Goal: Task Accomplishment & Management: Use online tool/utility

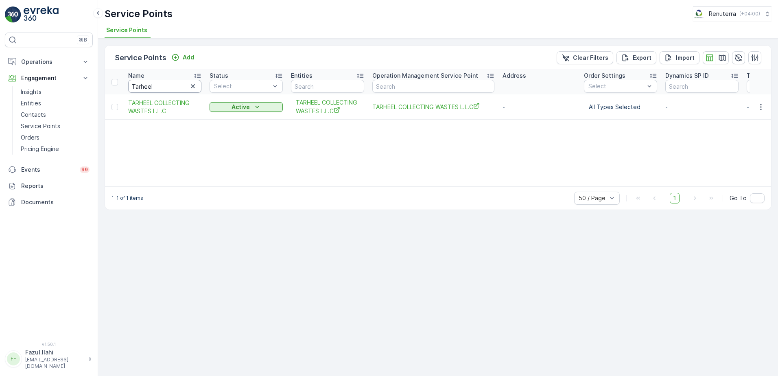
click at [170, 88] on input "Tarheel" at bounding box center [164, 86] width 73 height 13
type input "Mr"
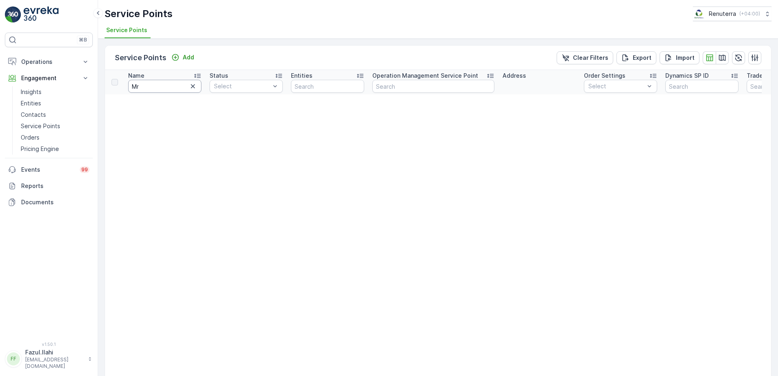
click at [170, 88] on input "Mr" at bounding box center [164, 86] width 73 height 13
type input "Mr Hussain"
click at [165, 85] on input "Mr Hussain" at bounding box center [164, 86] width 73 height 13
click at [140, 87] on input "Mr Hussain" at bounding box center [164, 86] width 73 height 13
type input "Mr.Hussain"
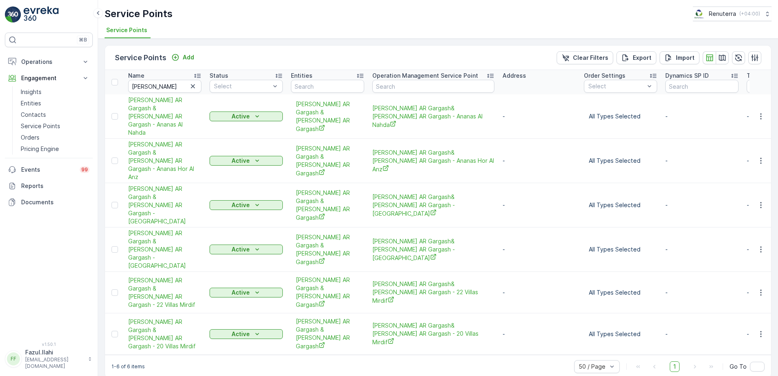
click at [244, 355] on div "1-6 of 6 items 50 / Page 1 Go To" at bounding box center [438, 366] width 666 height 23
click at [759, 157] on icon "button" at bounding box center [760, 161] width 8 height 8
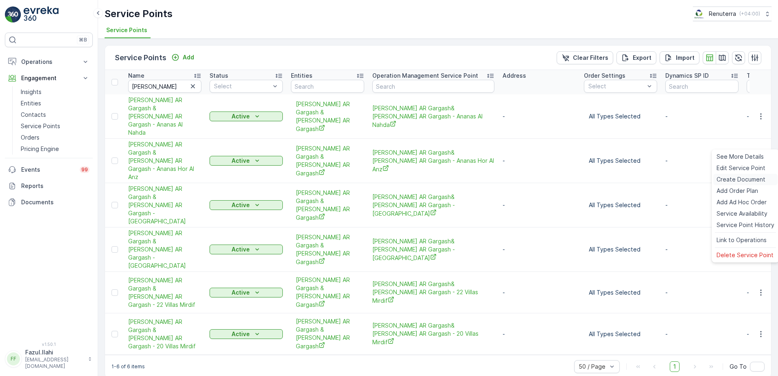
click at [744, 181] on span "Create Document" at bounding box center [740, 179] width 49 height 8
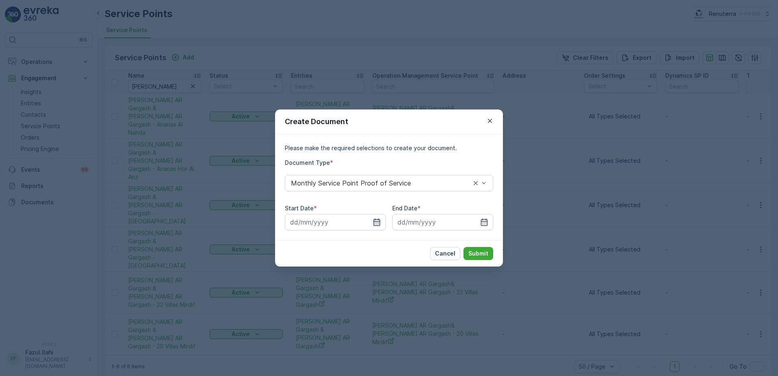
click at [379, 221] on icon "button" at bounding box center [377, 222] width 8 height 8
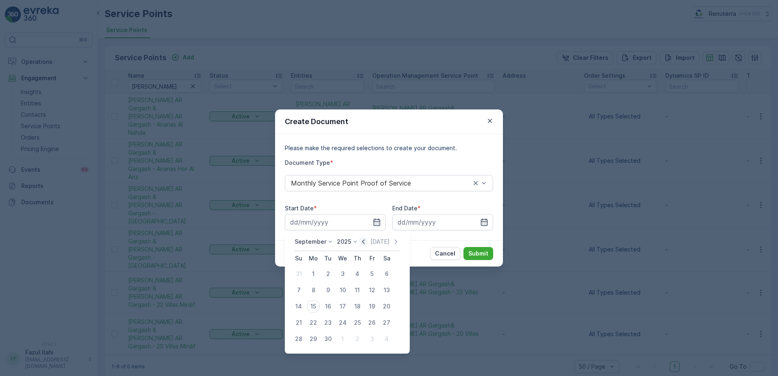
click at [359, 243] on icon "button" at bounding box center [363, 241] width 8 height 8
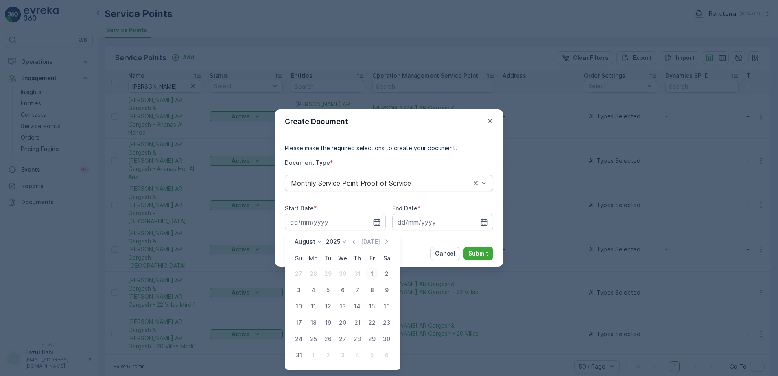
click at [373, 273] on div "1" at bounding box center [371, 273] width 13 height 13
type input "01.08.2025"
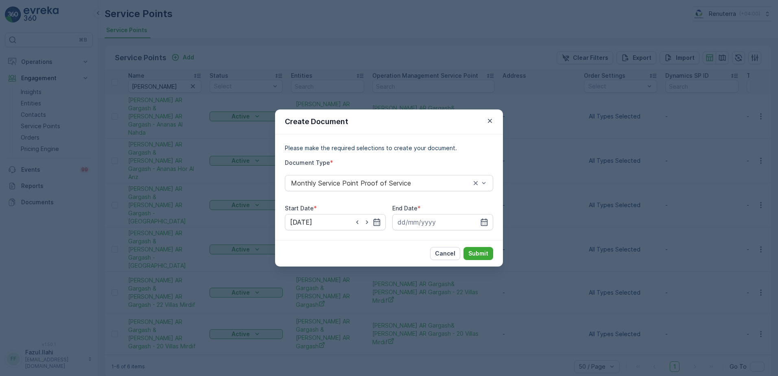
click at [493, 222] on div "Please make the required selections to create your document. Document Type * Mo…" at bounding box center [389, 187] width 228 height 106
click at [489, 223] on input at bounding box center [442, 222] width 101 height 16
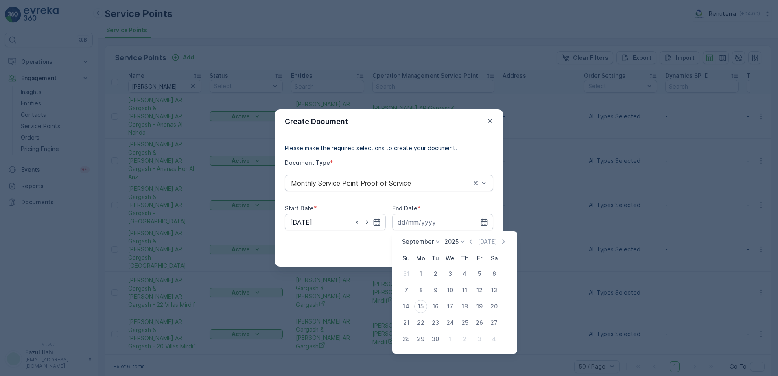
click at [469, 240] on icon "button" at bounding box center [470, 241] width 2 height 4
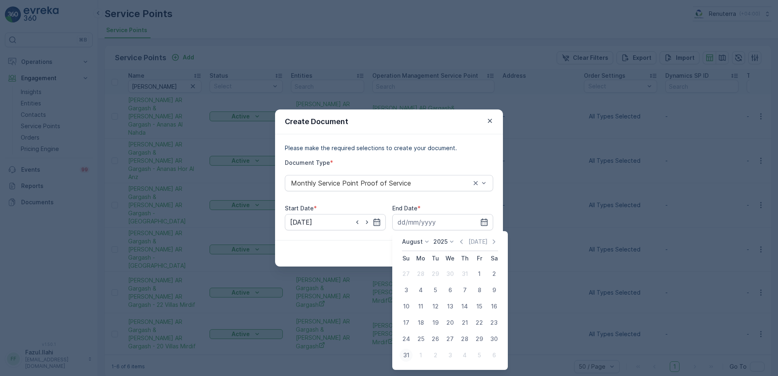
click at [404, 348] on button "31" at bounding box center [406, 355] width 15 height 15
type input "31.08.2025"
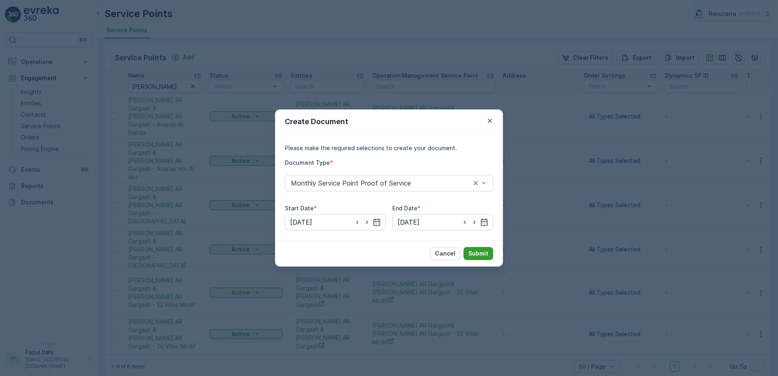
click at [482, 252] on p "Submit" at bounding box center [478, 253] width 20 height 8
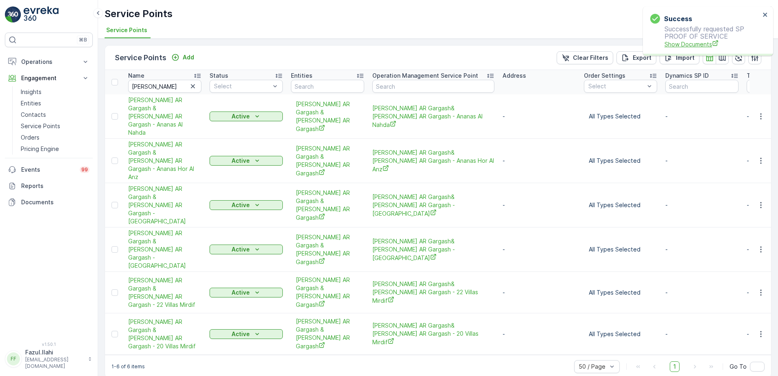
click at [688, 43] on span "Show Documents" at bounding box center [712, 44] width 96 height 9
click at [760, 245] on icon "button" at bounding box center [760, 249] width 8 height 8
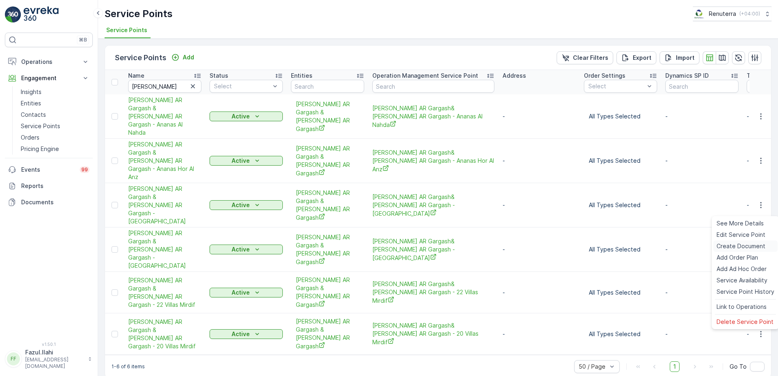
click at [741, 246] on span "Create Document" at bounding box center [740, 246] width 49 height 8
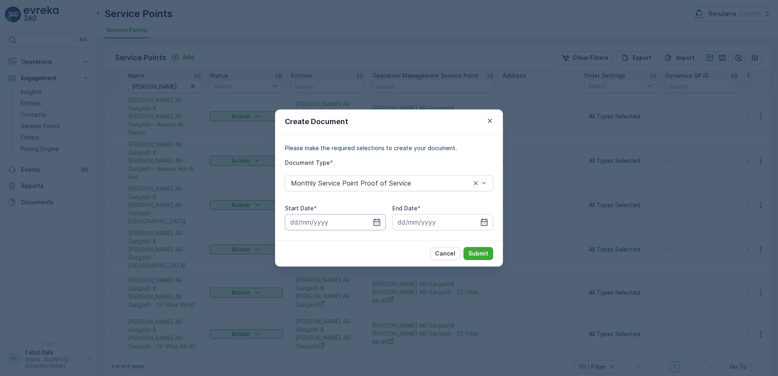
click at [385, 221] on input at bounding box center [335, 222] width 101 height 16
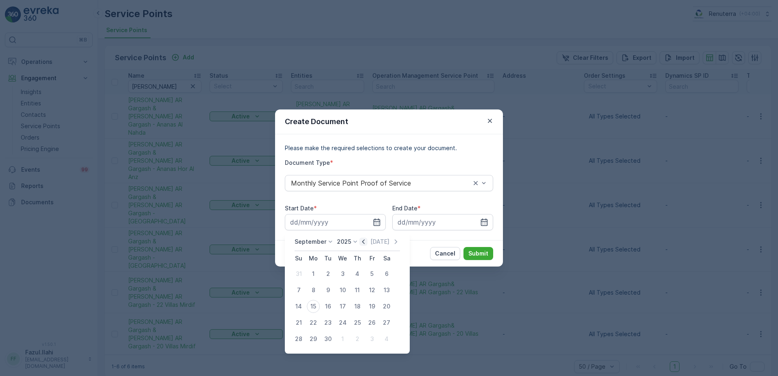
click at [359, 240] on icon "button" at bounding box center [363, 241] width 8 height 8
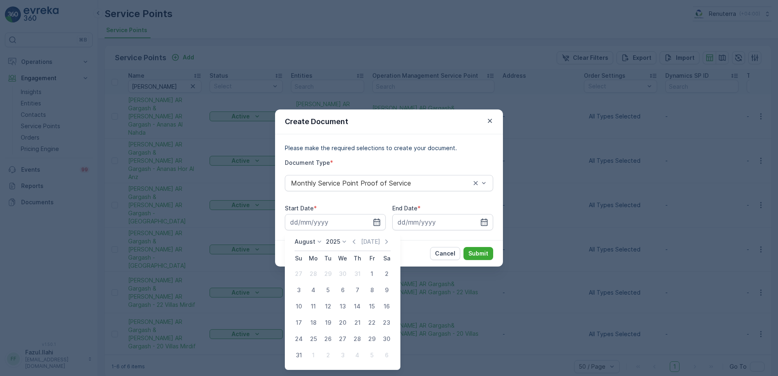
click at [373, 270] on div "1" at bounding box center [371, 273] width 13 height 13
type input "01.08.2025"
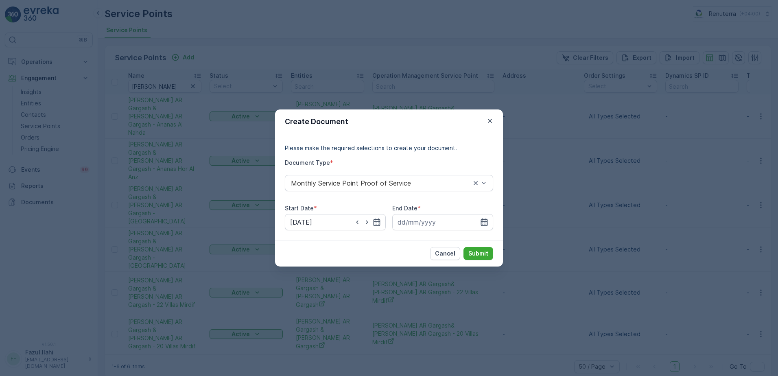
click at [486, 221] on icon "button" at bounding box center [484, 222] width 8 height 8
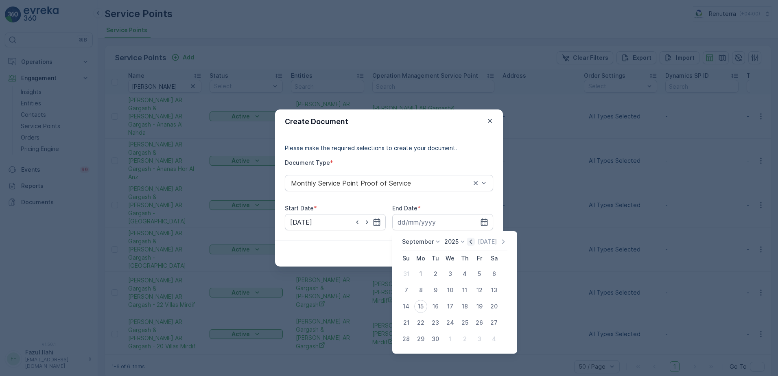
click at [468, 241] on icon "button" at bounding box center [470, 241] width 8 height 8
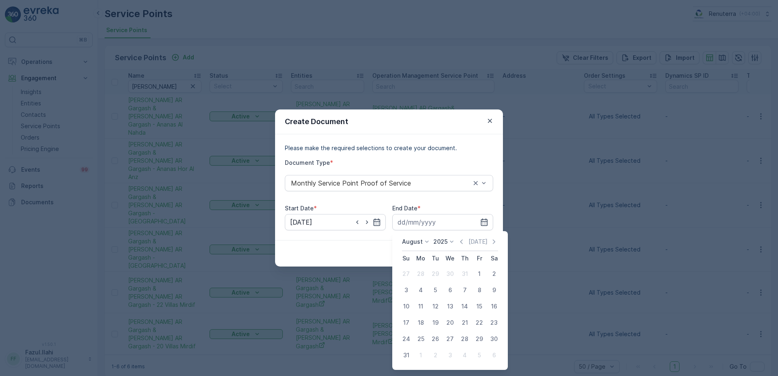
click at [405, 353] on div "31" at bounding box center [405, 355] width 13 height 13
type input "31.08.2025"
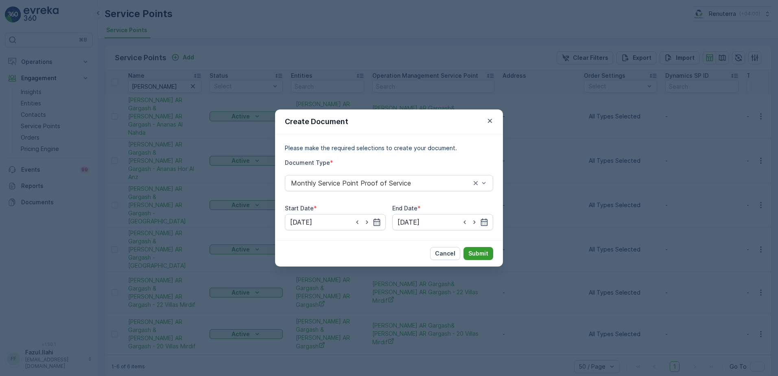
click at [487, 253] on p "Submit" at bounding box center [478, 253] width 20 height 8
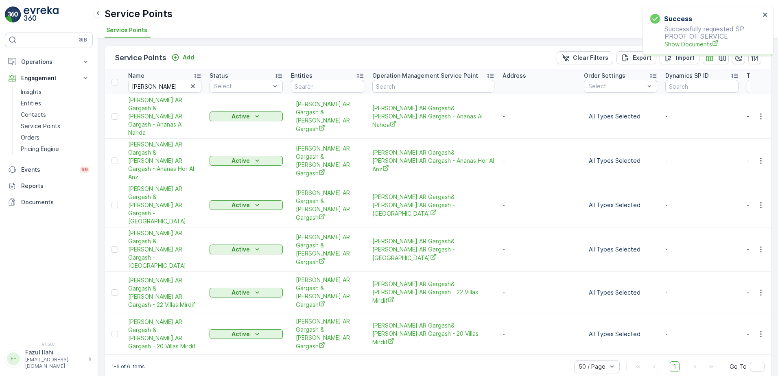
click at [703, 39] on p "Successfully requested SP PROOF OF SERVICE Show Documents" at bounding box center [705, 36] width 110 height 23
click at [700, 45] on span "Show Documents" at bounding box center [712, 44] width 96 height 9
click at [762, 245] on icon "button" at bounding box center [760, 249] width 8 height 8
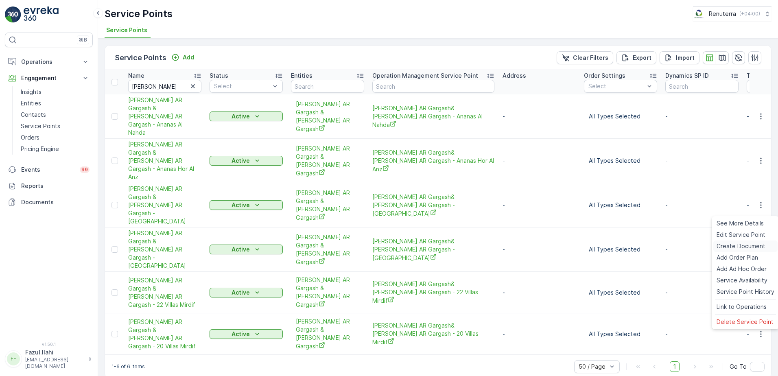
click at [730, 247] on span "Create Document" at bounding box center [740, 246] width 49 height 8
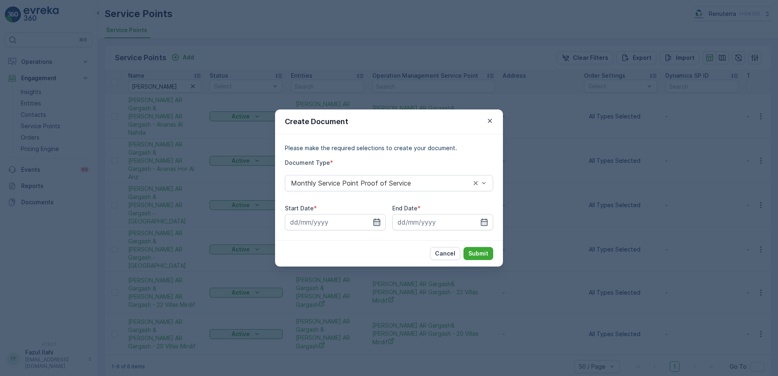
click at [376, 220] on icon "button" at bounding box center [377, 222] width 8 height 8
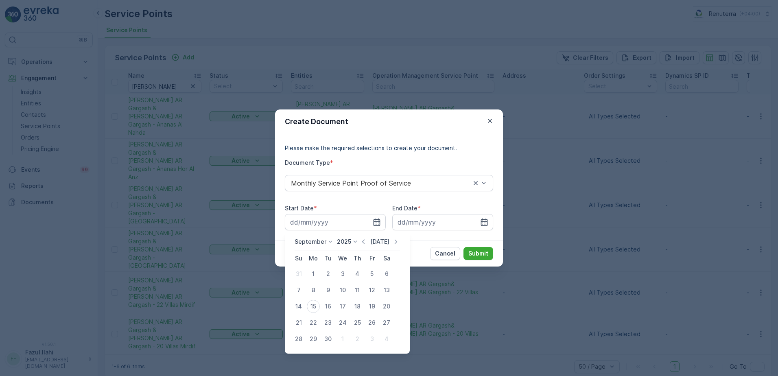
click at [363, 242] on icon "button" at bounding box center [363, 241] width 8 height 8
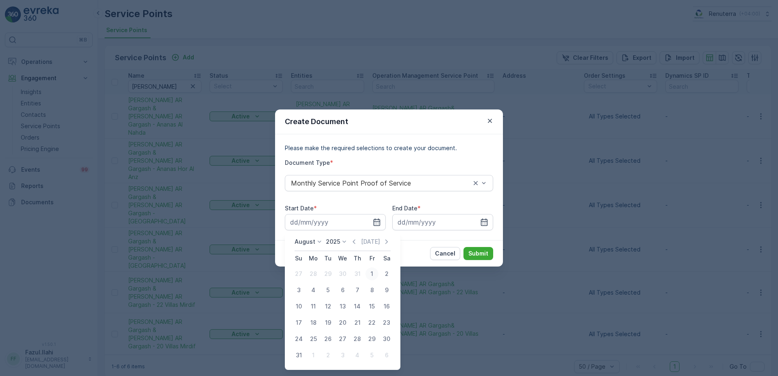
click at [369, 274] on div "1" at bounding box center [371, 273] width 13 height 13
type input "01.08.2025"
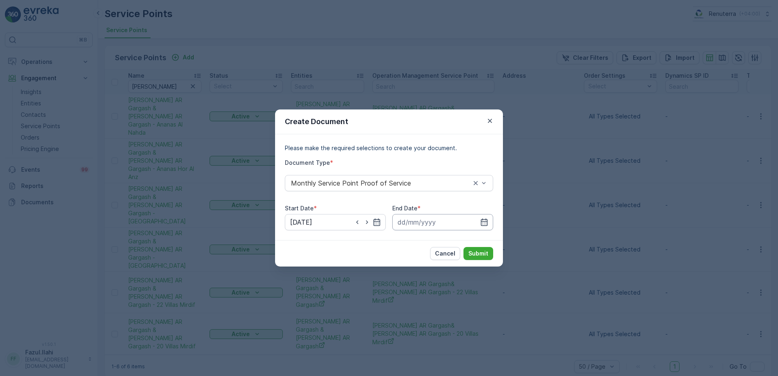
click at [488, 226] on input at bounding box center [442, 222] width 101 height 16
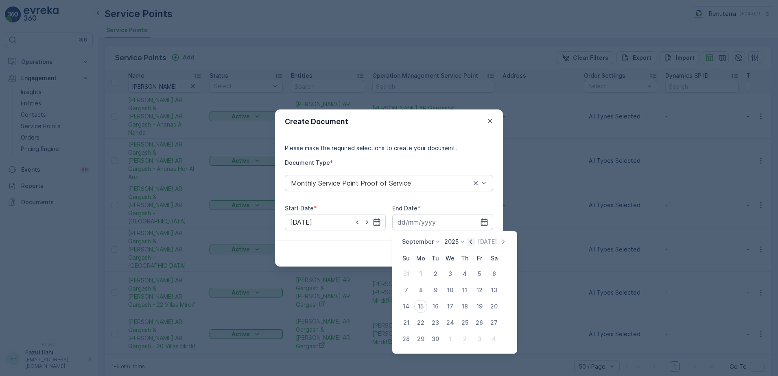
click at [466, 241] on icon "button" at bounding box center [470, 241] width 8 height 8
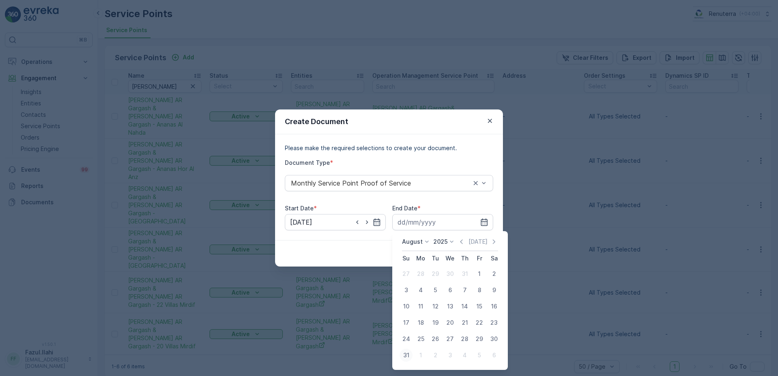
click at [402, 361] on button "31" at bounding box center [406, 355] width 15 height 15
type input "31.08.2025"
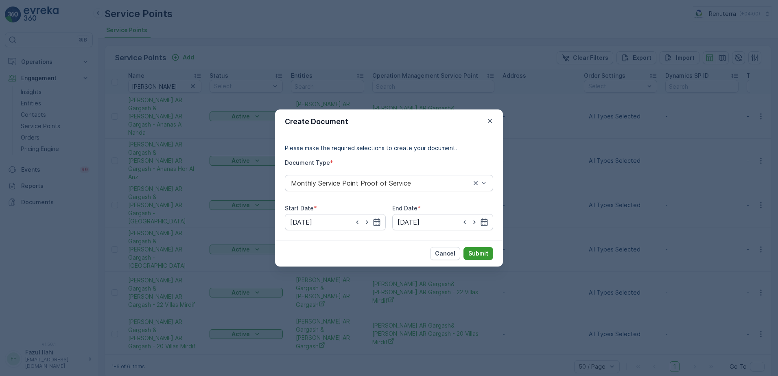
click at [481, 252] on p "Submit" at bounding box center [478, 253] width 20 height 8
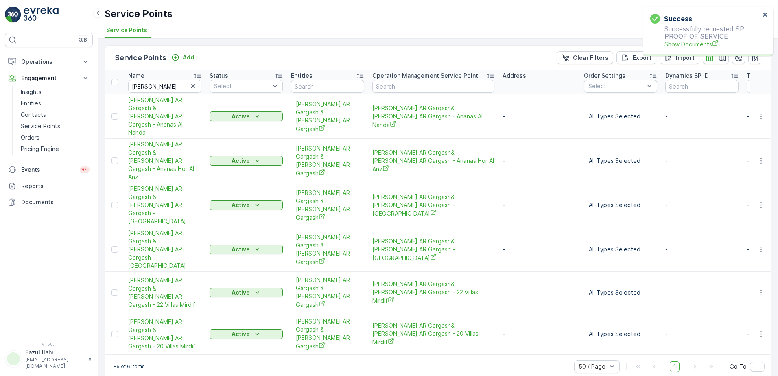
click at [690, 46] on span "Show Documents" at bounding box center [712, 44] width 96 height 9
click at [764, 201] on icon "button" at bounding box center [760, 205] width 8 height 8
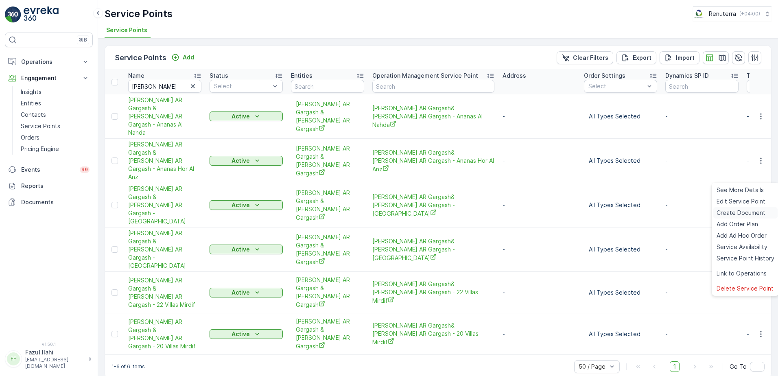
click at [743, 212] on span "Create Document" at bounding box center [740, 213] width 49 height 8
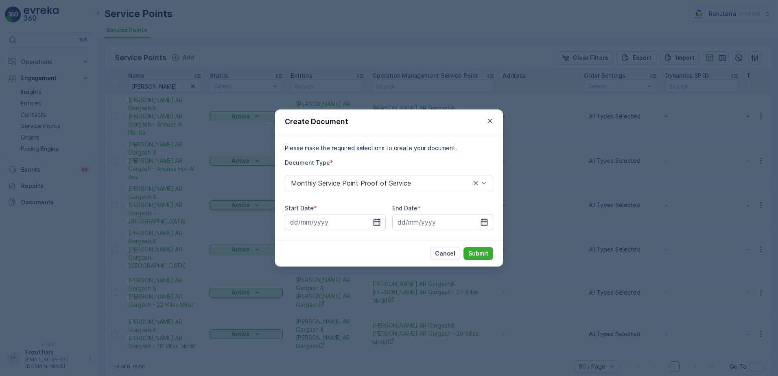
click at [375, 220] on icon "button" at bounding box center [377, 222] width 8 height 8
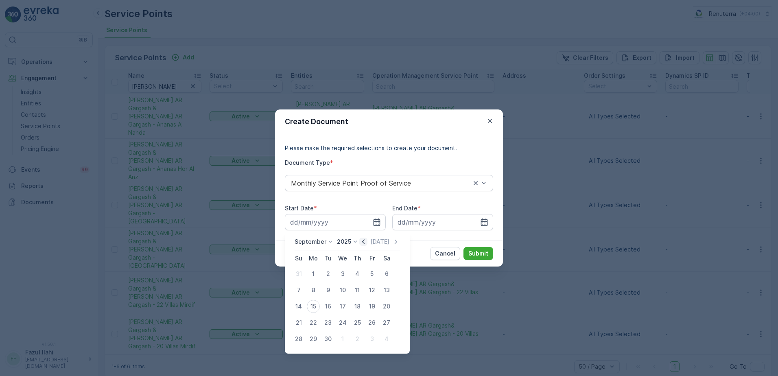
click at [364, 241] on icon "button" at bounding box center [363, 241] width 8 height 8
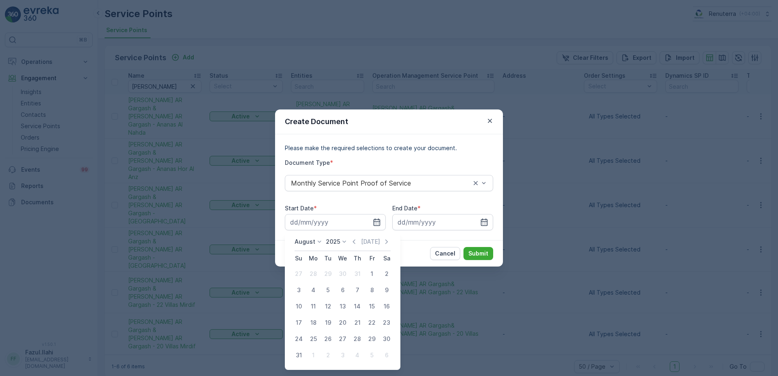
drag, startPoint x: 372, startPoint y: 272, endPoint x: 418, endPoint y: 264, distance: 47.0
click at [370, 257] on table "Su Mo Tu We Th Fr Sa 27 28 29 30 31 1 2 3 4 5 6 7 8 9 10 11 12 13 14 15 16 17 1…" at bounding box center [342, 307] width 102 height 112
click at [373, 276] on div "1" at bounding box center [371, 273] width 13 height 13
type input "01.08.2025"
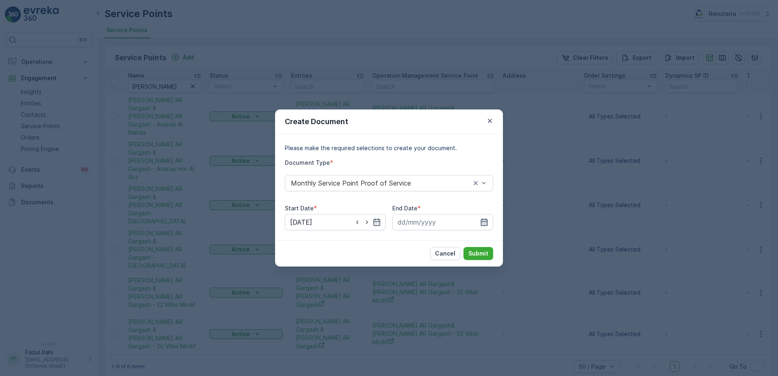
click at [484, 220] on icon "button" at bounding box center [484, 221] width 7 height 7
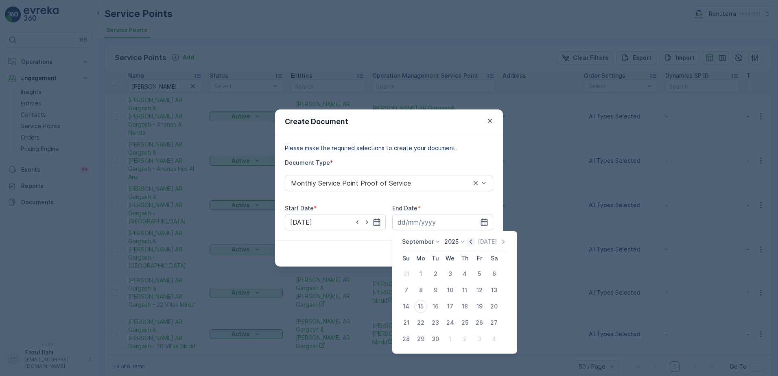
click at [471, 242] on icon "button" at bounding box center [470, 241] width 8 height 8
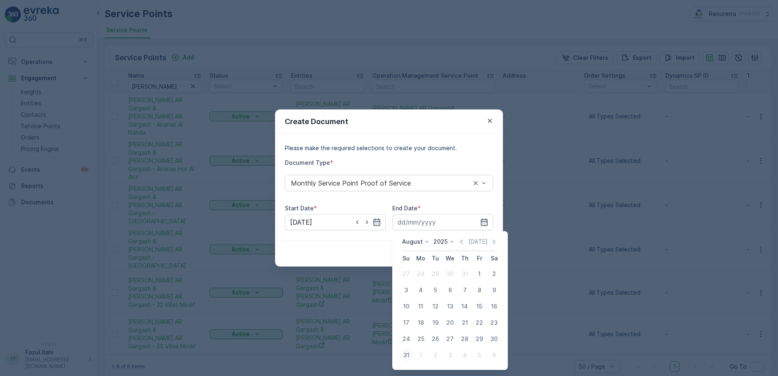
click at [400, 358] on button "31" at bounding box center [406, 355] width 15 height 15
type input "31.08.2025"
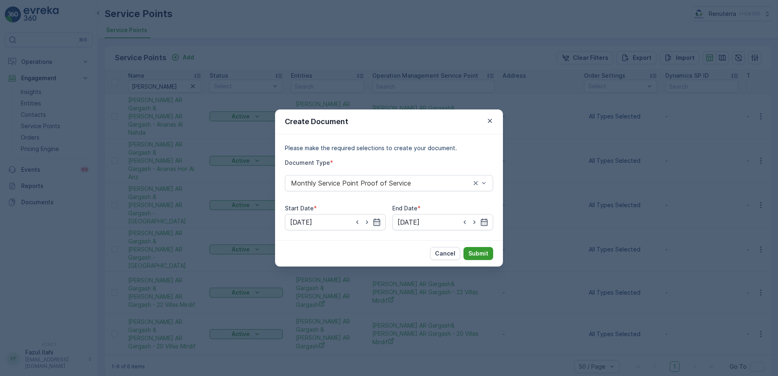
click at [476, 253] on p "Submit" at bounding box center [478, 253] width 20 height 8
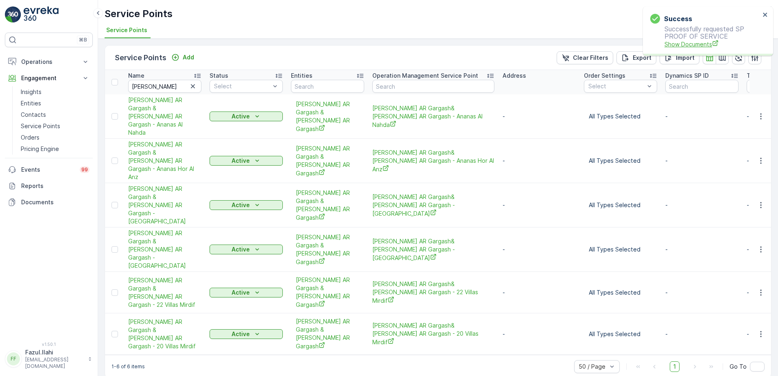
click at [693, 42] on span "Show Documents" at bounding box center [712, 44] width 96 height 9
click at [170, 84] on input "Mr.Hussain" at bounding box center [164, 86] width 73 height 13
paste input "ushraf"
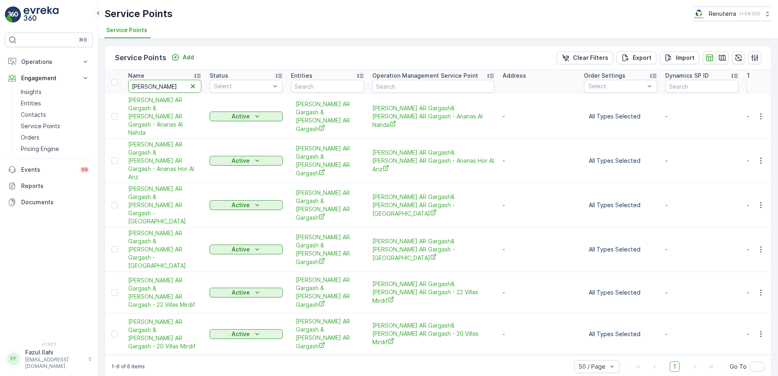
type input "Mushraf"
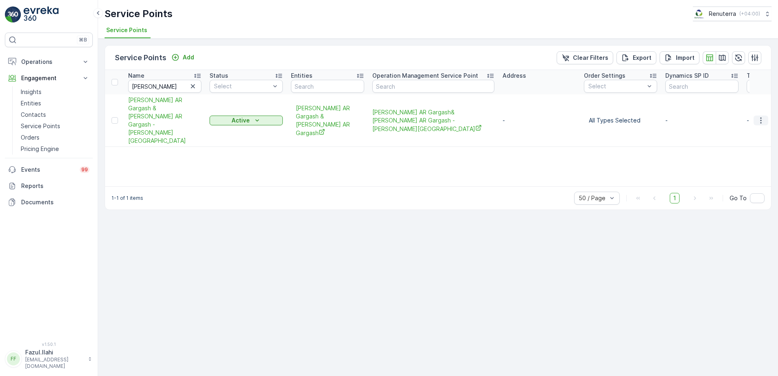
click at [763, 116] on icon "button" at bounding box center [760, 120] width 8 height 8
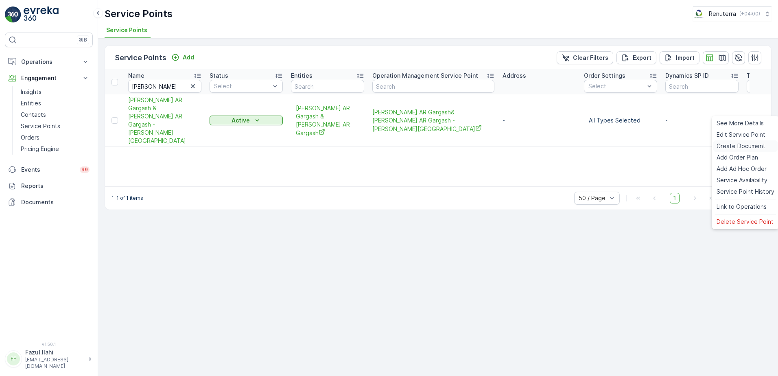
click at [726, 140] on div "Create Document" at bounding box center [745, 145] width 64 height 11
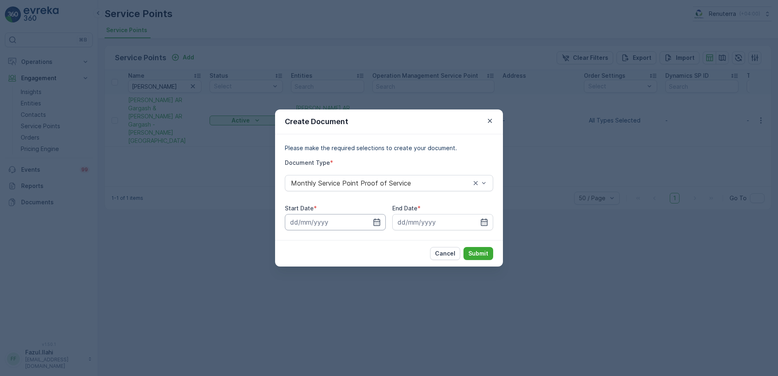
click at [375, 227] on input at bounding box center [335, 222] width 101 height 16
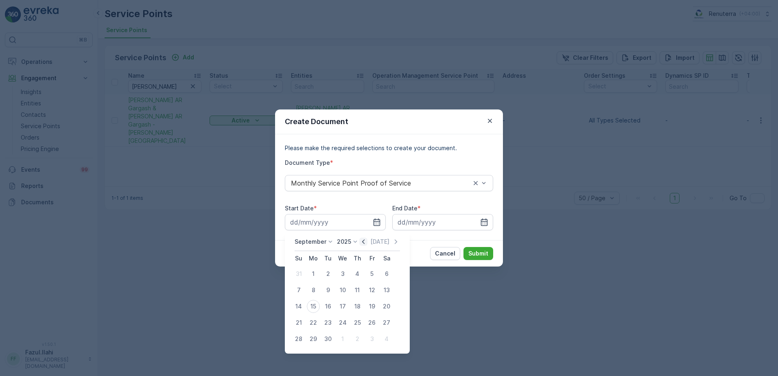
click at [359, 239] on icon "button" at bounding box center [363, 241] width 8 height 8
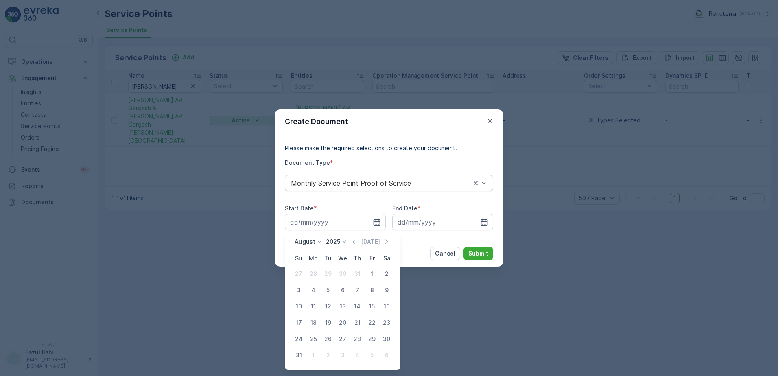
drag, startPoint x: 370, startPoint y: 269, endPoint x: 385, endPoint y: 259, distance: 17.8
click at [368, 266] on td "1" at bounding box center [371, 274] width 15 height 16
click at [370, 273] on div "1" at bounding box center [371, 273] width 13 height 13
type input "01.08.2025"
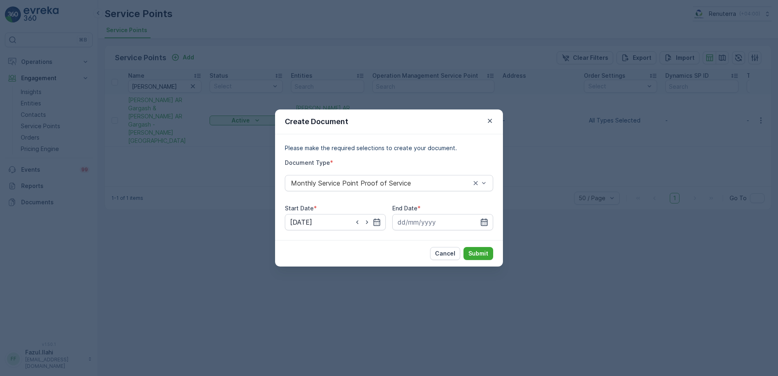
click at [482, 222] on icon "button" at bounding box center [484, 222] width 8 height 8
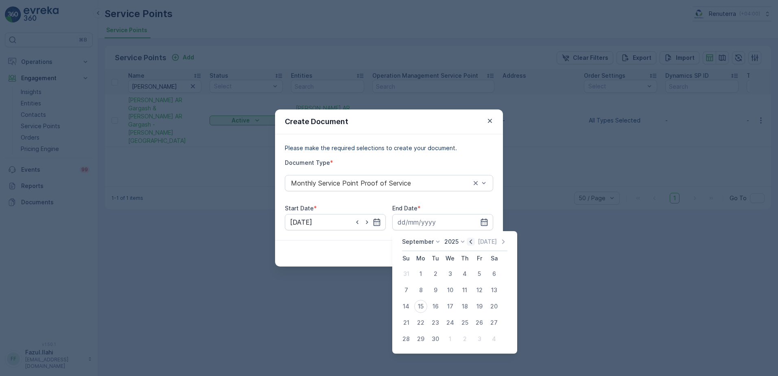
click at [466, 243] on icon "button" at bounding box center [470, 241] width 8 height 8
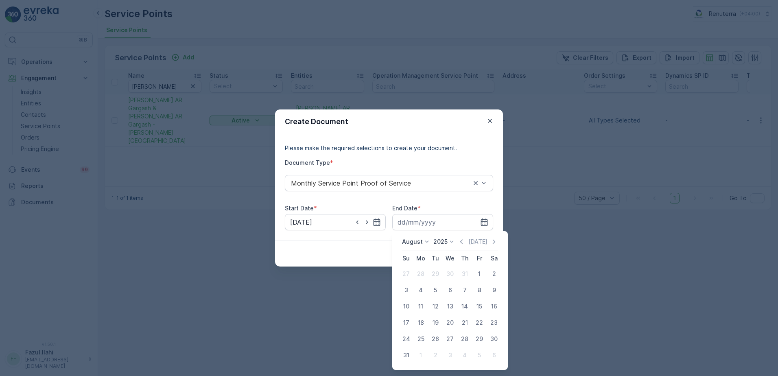
drag, startPoint x: 407, startPoint y: 357, endPoint x: 446, endPoint y: 334, distance: 44.5
click at [407, 356] on div "31" at bounding box center [405, 355] width 13 height 13
type input "31.08.2025"
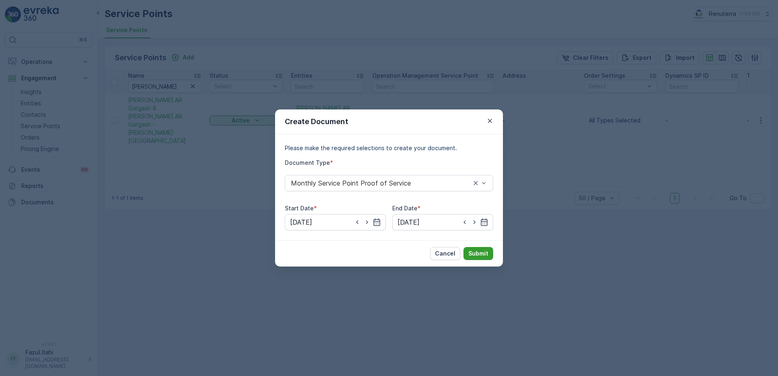
click at [486, 253] on p "Submit" at bounding box center [478, 253] width 20 height 8
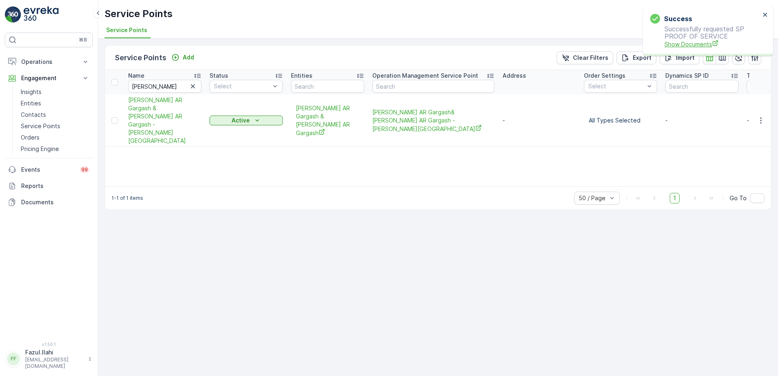
click at [694, 43] on span "Show Documents" at bounding box center [712, 44] width 96 height 9
click at [758, 116] on icon "button" at bounding box center [760, 120] width 8 height 8
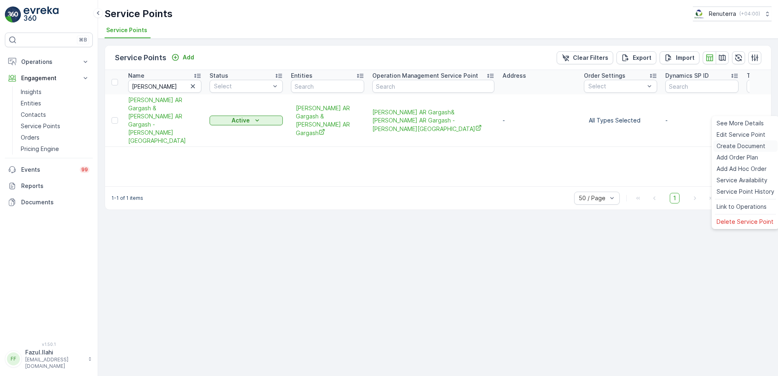
click at [736, 145] on span "Create Document" at bounding box center [740, 146] width 49 height 8
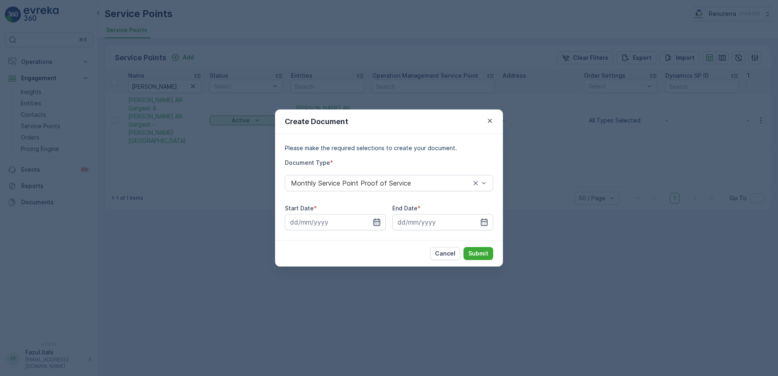
click at [380, 223] on icon "button" at bounding box center [377, 222] width 8 height 8
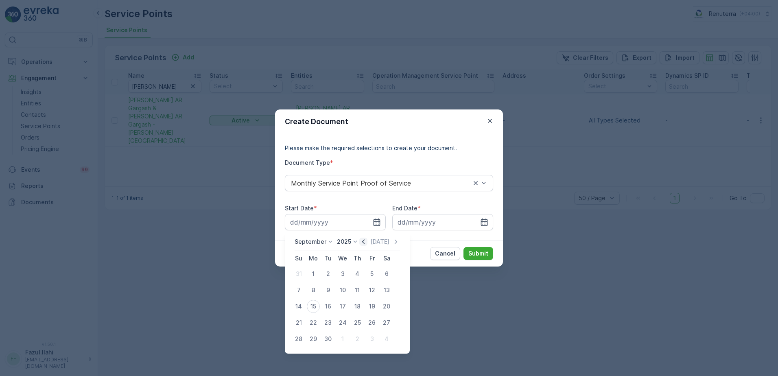
click at [359, 238] on icon "button" at bounding box center [363, 241] width 8 height 8
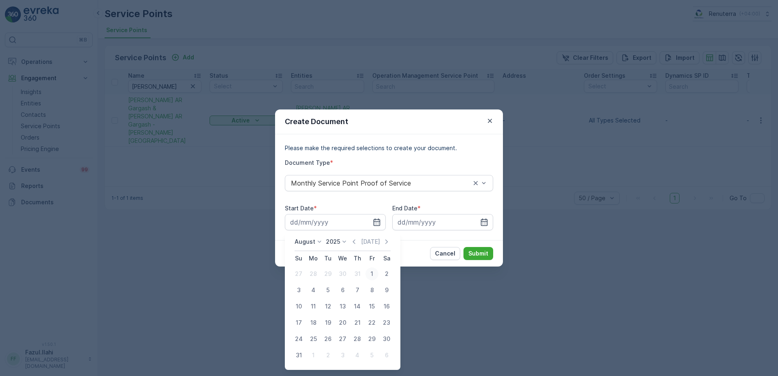
click at [369, 276] on div "1" at bounding box center [371, 273] width 13 height 13
type input "01.08.2025"
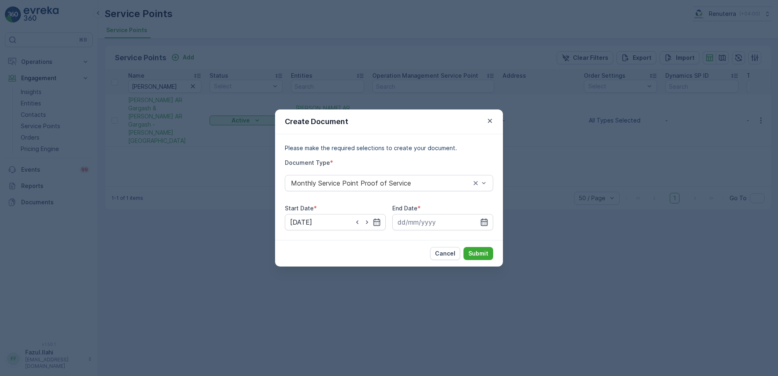
click at [486, 222] on icon "button" at bounding box center [484, 221] width 7 height 7
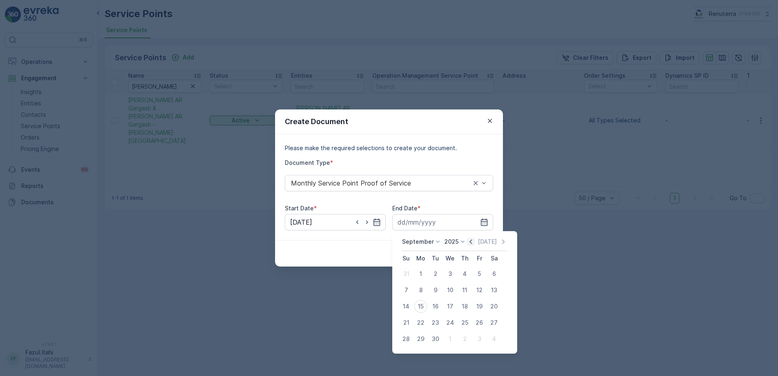
click at [471, 244] on icon "button" at bounding box center [470, 241] width 8 height 8
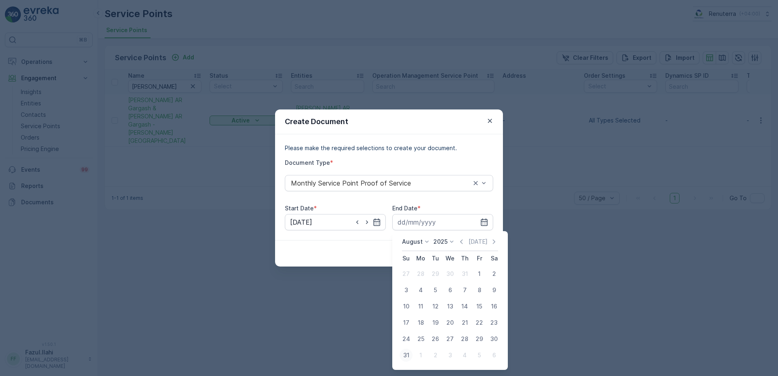
click at [407, 356] on div "31" at bounding box center [405, 355] width 13 height 13
type input "31.08.2025"
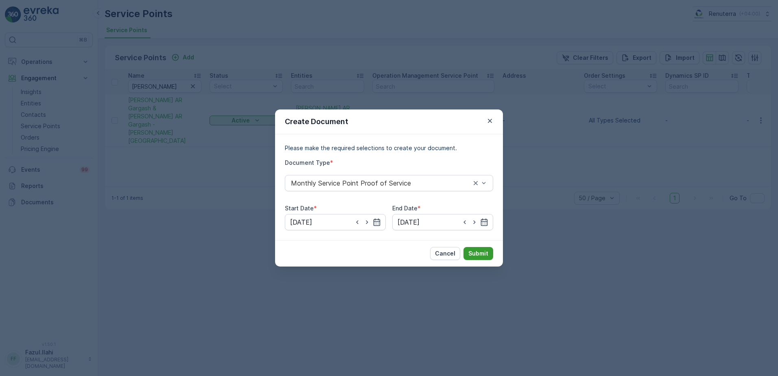
click at [481, 253] on p "Submit" at bounding box center [478, 253] width 20 height 8
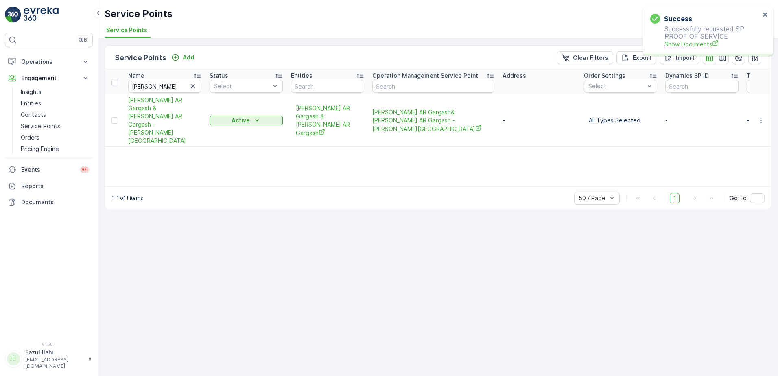
click at [708, 41] on span "Show Documents" at bounding box center [712, 44] width 96 height 9
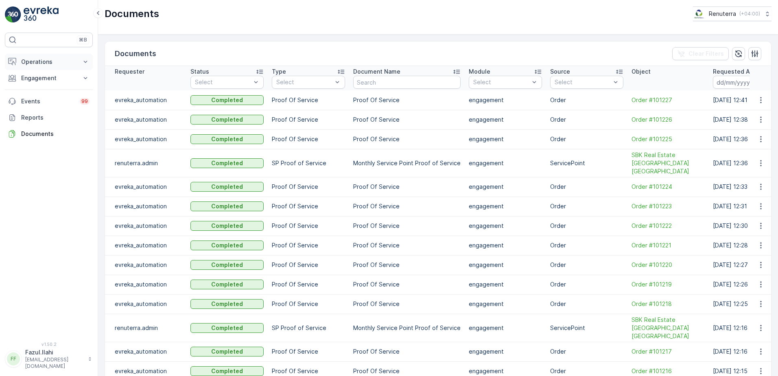
click at [44, 60] on p "Operations" at bounding box center [48, 62] width 55 height 8
click at [43, 99] on p "Routes & Tasks" at bounding box center [42, 98] width 42 height 8
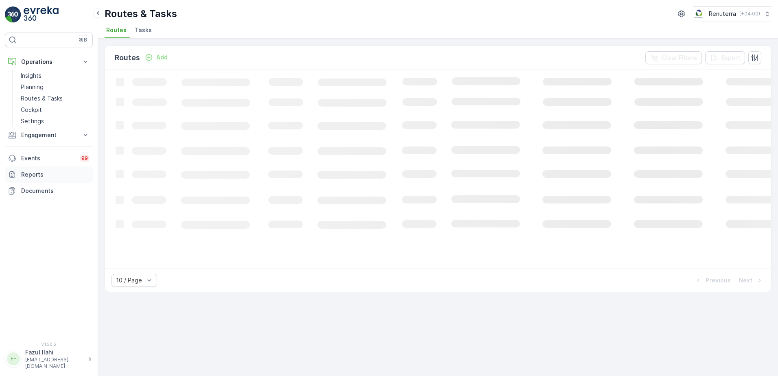
click at [49, 65] on p "Operations" at bounding box center [48, 62] width 55 height 8
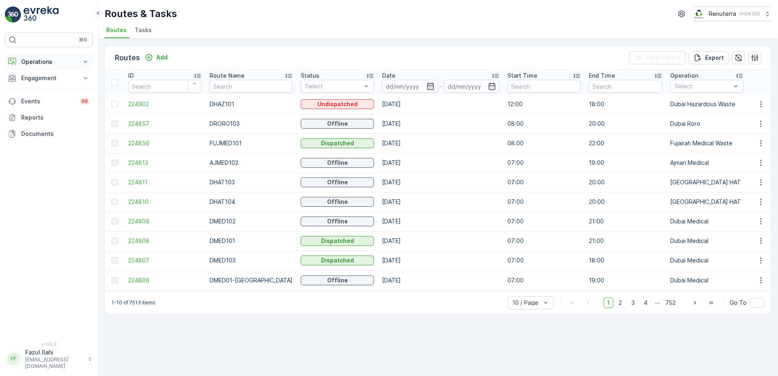
click at [65, 60] on p "Operations" at bounding box center [48, 62] width 55 height 8
click at [50, 82] on link "Planning" at bounding box center [54, 86] width 75 height 11
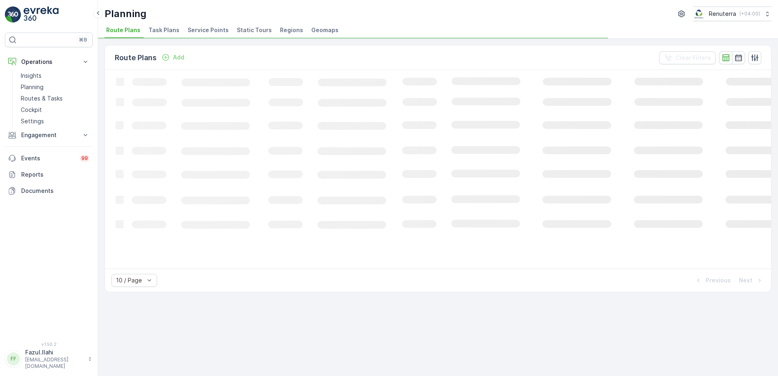
click at [207, 25] on li "Service Points" at bounding box center [209, 31] width 46 height 14
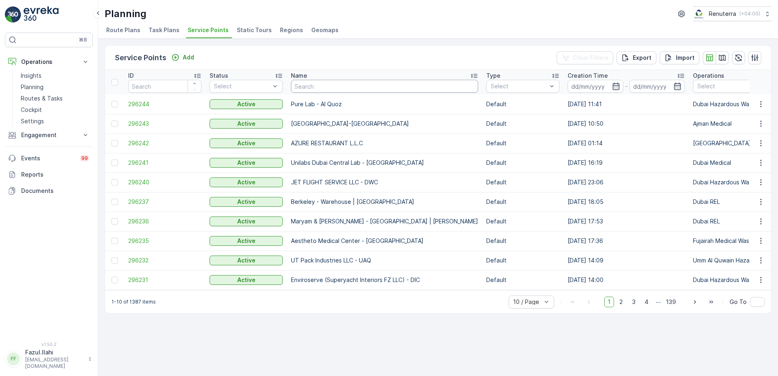
click at [345, 89] on input "text" at bounding box center [384, 86] width 187 height 13
paste input "Mabrooka"
type input "Mabrooka"
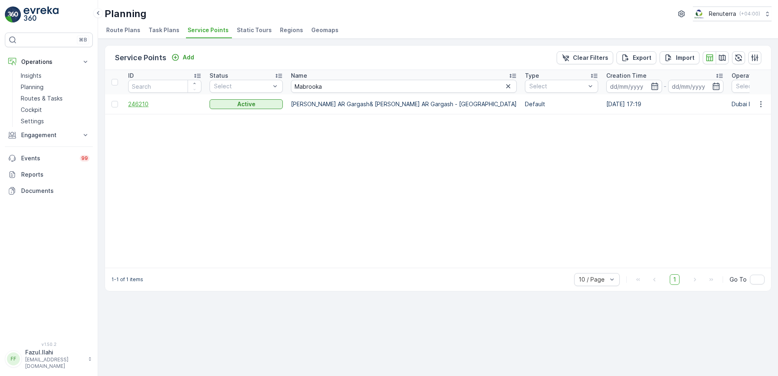
click at [139, 104] on span "246210" at bounding box center [164, 104] width 73 height 8
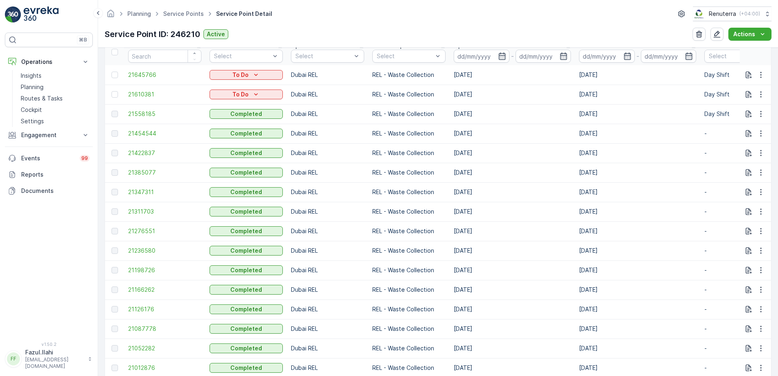
scroll to position [285, 0]
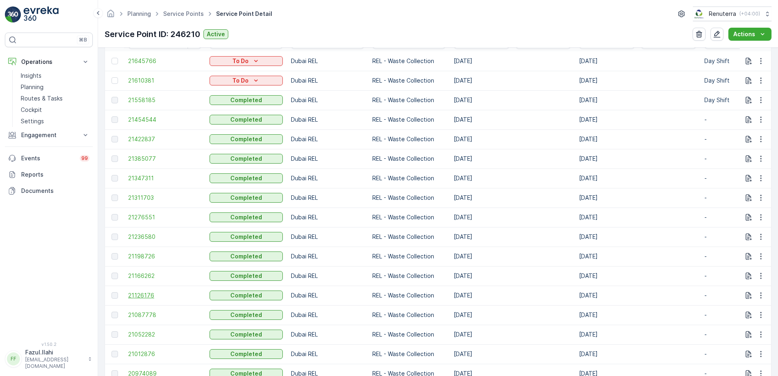
click at [141, 295] on span "21126176" at bounding box center [164, 295] width 73 height 8
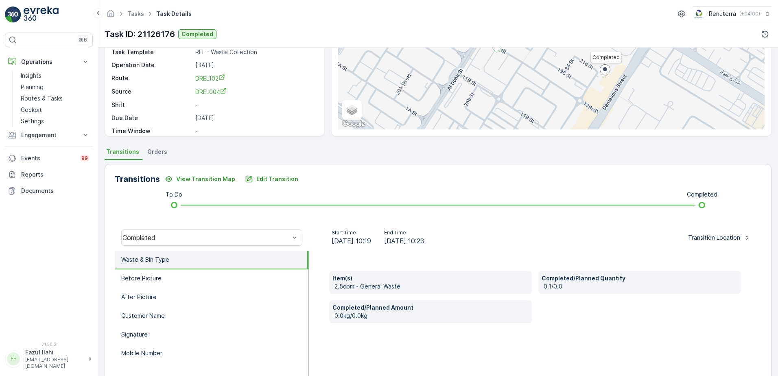
scroll to position [81, 0]
click at [233, 230] on div "Completed" at bounding box center [211, 237] width 181 height 16
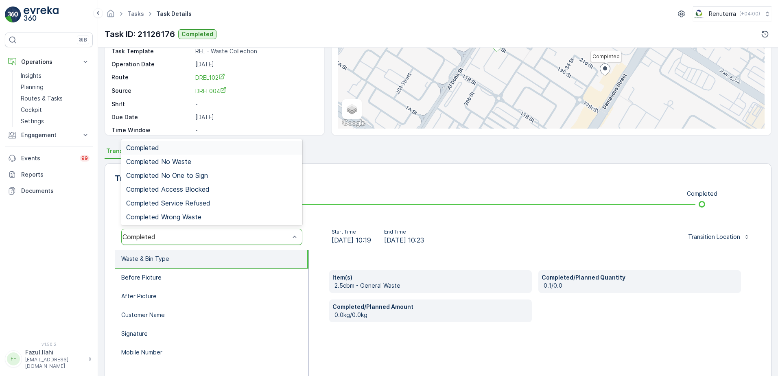
click at [195, 150] on div "Completed" at bounding box center [211, 147] width 171 height 7
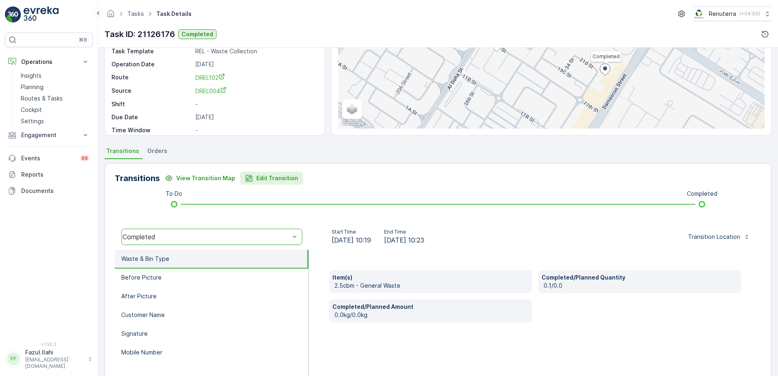
click at [264, 180] on p "Edit Transition" at bounding box center [277, 178] width 42 height 8
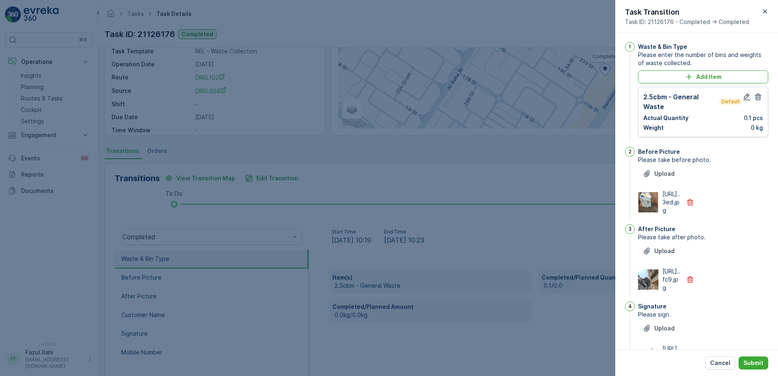
scroll to position [0, 0]
click at [744, 96] on icon "button" at bounding box center [746, 97] width 7 height 7
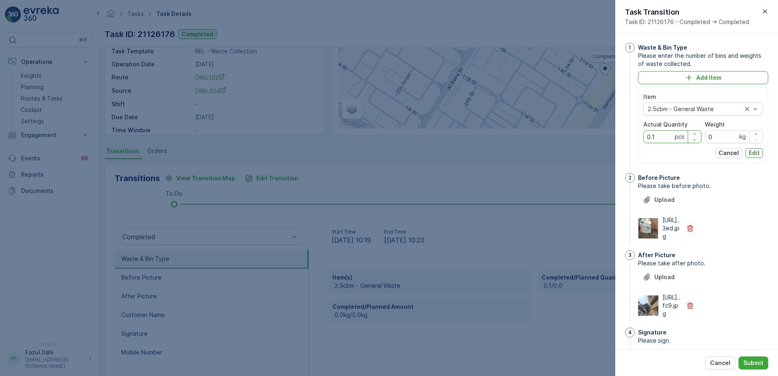
click at [655, 137] on Quantity "0.1" at bounding box center [672, 136] width 58 height 13
type Quantity "1"
click at [756, 151] on p "Edit" at bounding box center [753, 153] width 11 height 8
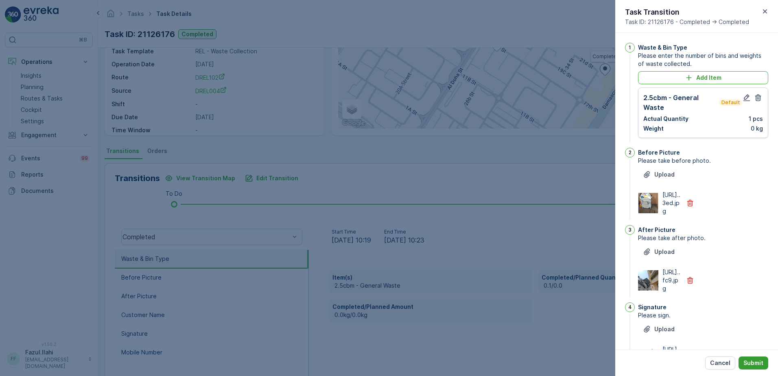
click at [752, 363] on p "Submit" at bounding box center [753, 363] width 20 height 8
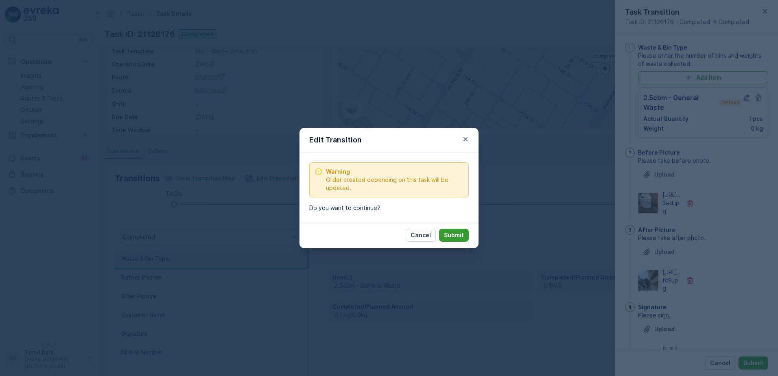
click at [456, 234] on p "Submit" at bounding box center [454, 235] width 20 height 8
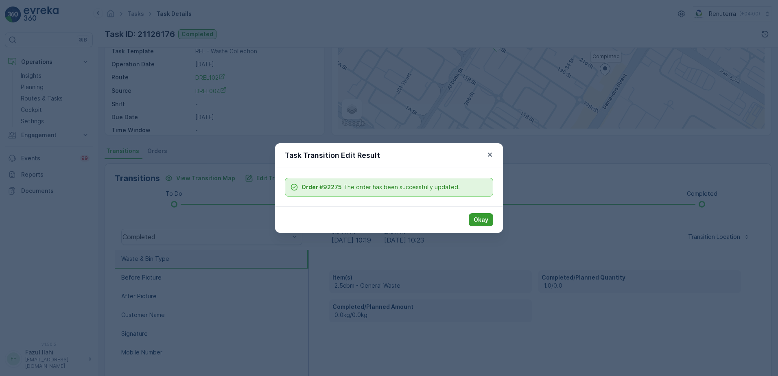
click at [479, 218] on p "Okay" at bounding box center [480, 220] width 15 height 8
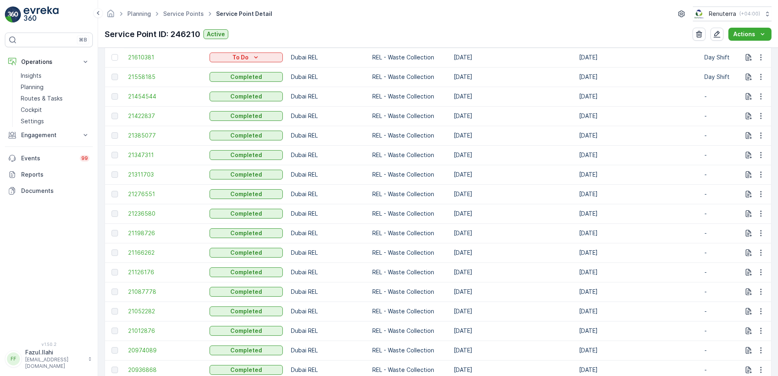
scroll to position [325, 0]
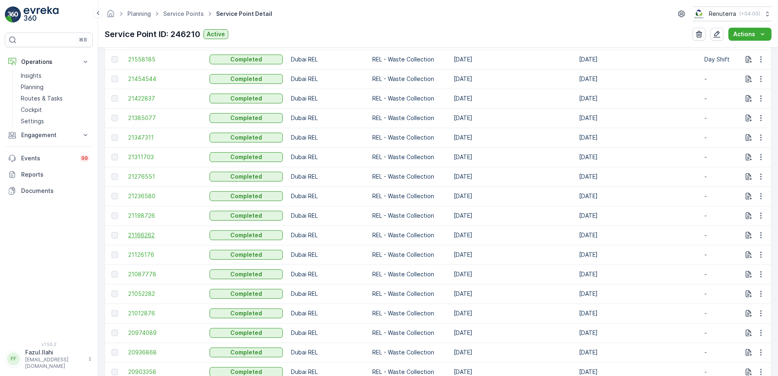
click at [140, 236] on span "21166262" at bounding box center [164, 235] width 73 height 8
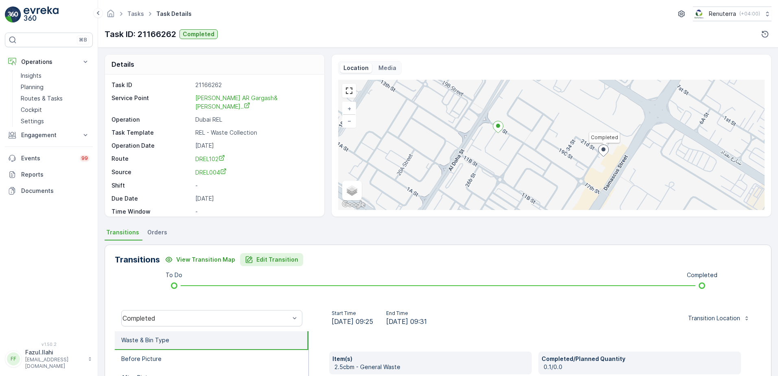
click at [265, 260] on p "Edit Transition" at bounding box center [277, 259] width 42 height 8
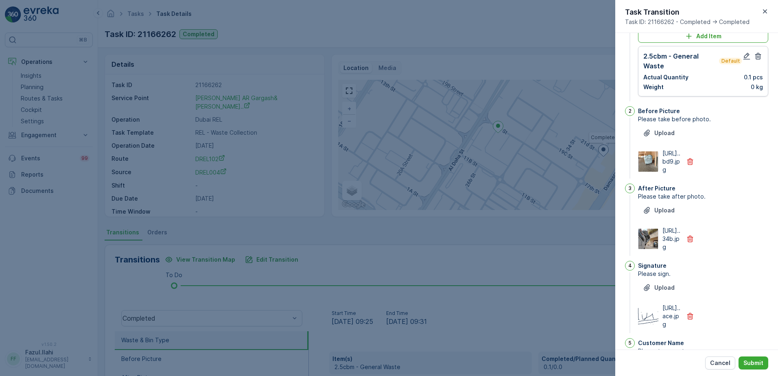
scroll to position [1, 0]
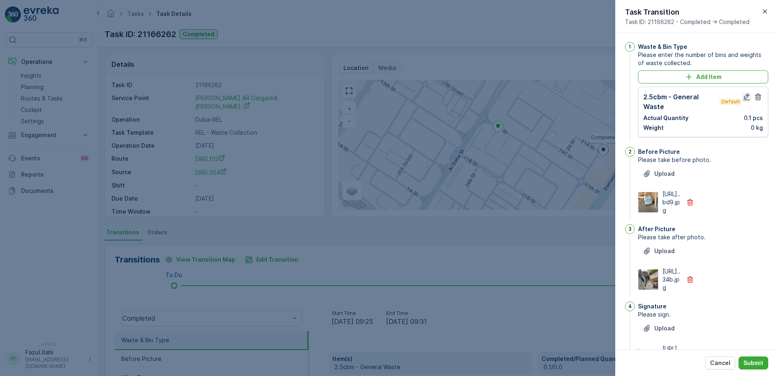
click at [748, 94] on icon "button" at bounding box center [746, 97] width 8 height 8
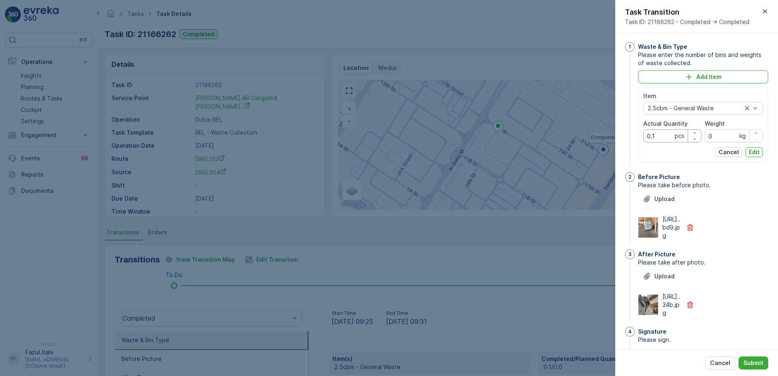
click at [659, 139] on Quantity "0.1" at bounding box center [672, 135] width 58 height 13
type Quantity "1"
click at [756, 150] on p "Edit" at bounding box center [753, 152] width 11 height 8
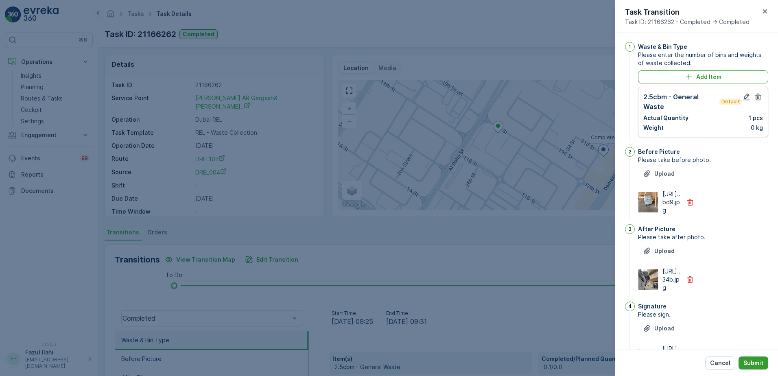
click at [756, 362] on p "Submit" at bounding box center [753, 363] width 20 height 8
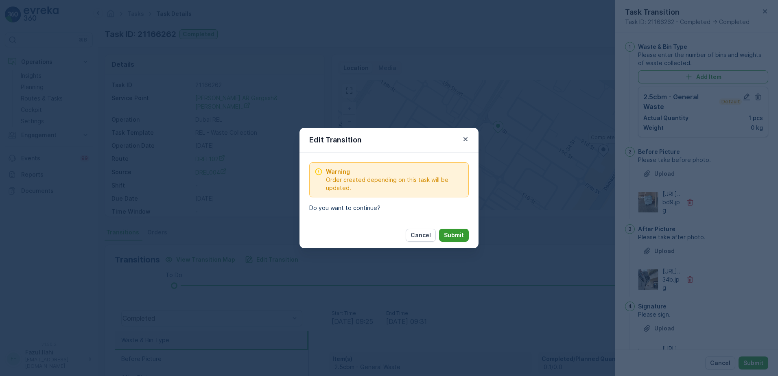
click at [460, 237] on p "Submit" at bounding box center [454, 235] width 20 height 8
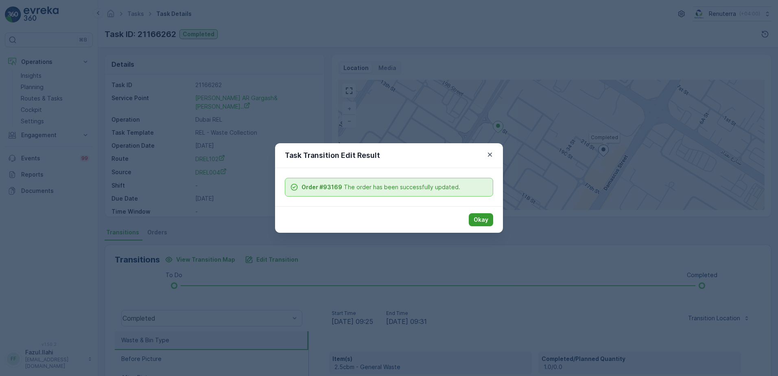
click at [482, 219] on p "Okay" at bounding box center [480, 220] width 15 height 8
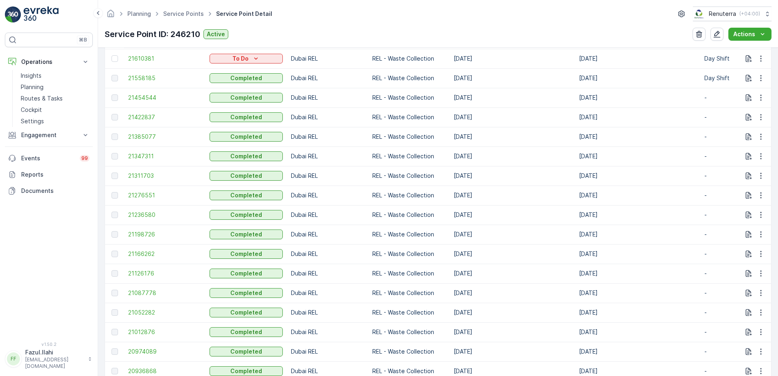
scroll to position [325, 0]
click at [134, 216] on span "21198726" at bounding box center [164, 215] width 73 height 8
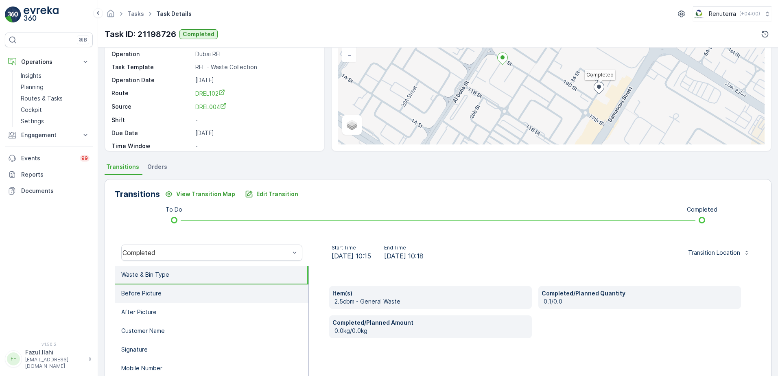
scroll to position [81, 0]
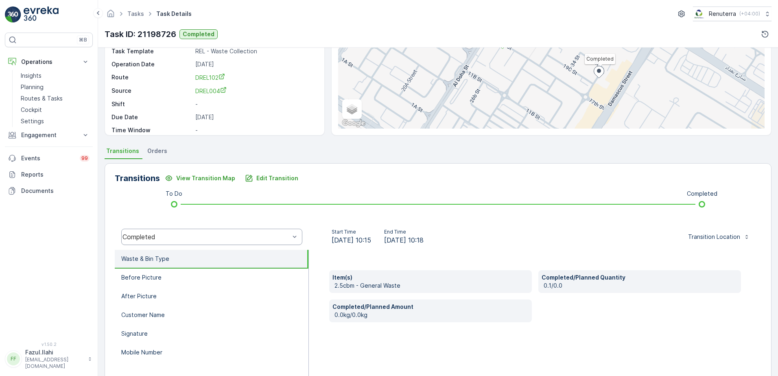
click at [215, 231] on div "Completed" at bounding box center [211, 237] width 181 height 16
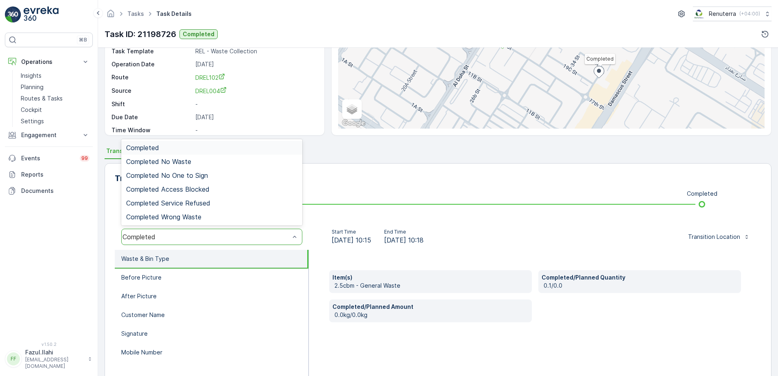
click at [183, 141] on div "Completed" at bounding box center [211, 148] width 181 height 14
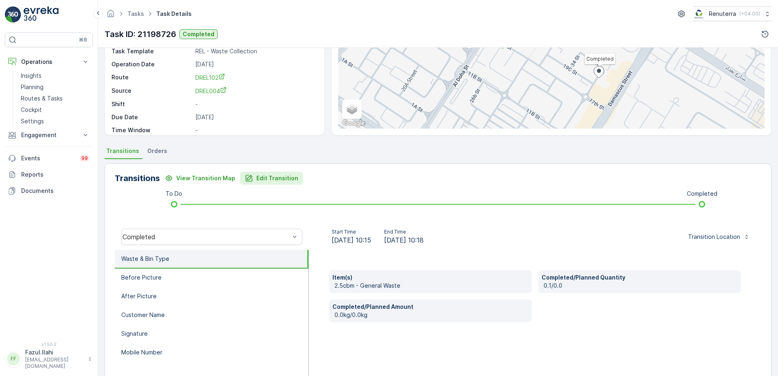
click at [265, 173] on button "Edit Transition" at bounding box center [271, 178] width 63 height 13
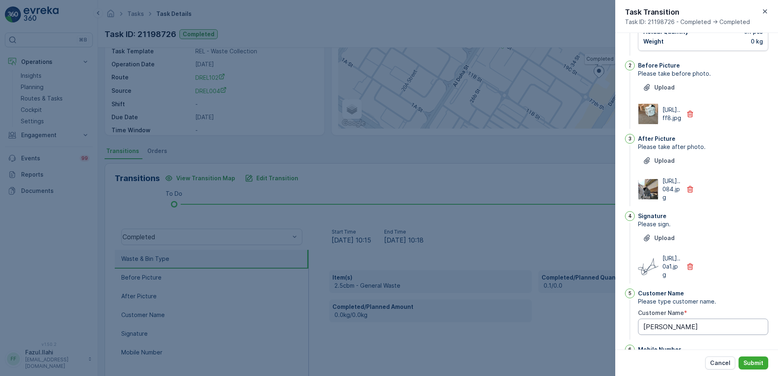
scroll to position [0, 0]
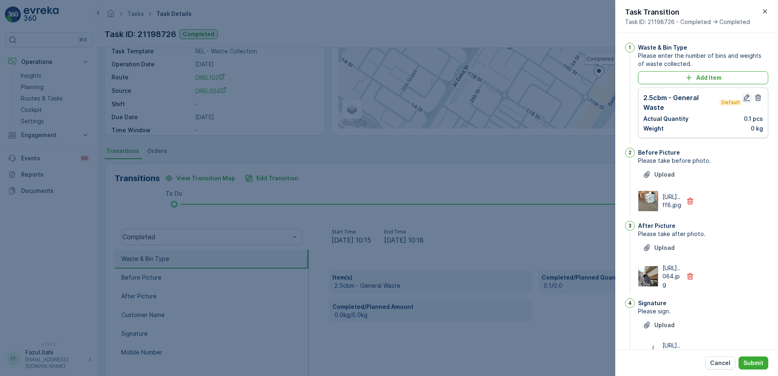
click at [742, 96] on icon "button" at bounding box center [746, 98] width 8 height 8
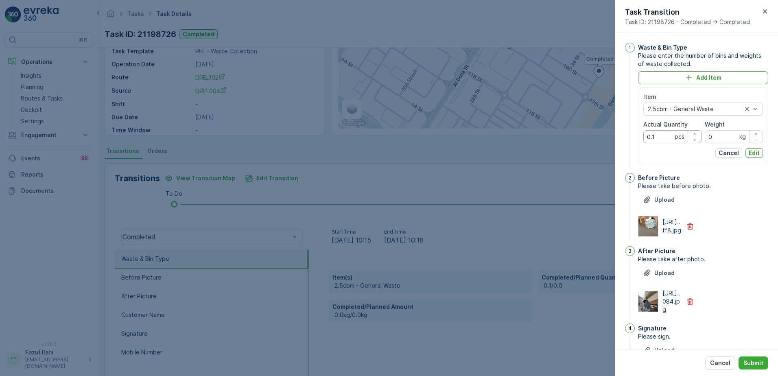
click at [664, 135] on Quantity "0.1" at bounding box center [672, 136] width 58 height 13
type Quantity "1"
click at [755, 153] on p "Edit" at bounding box center [753, 153] width 11 height 8
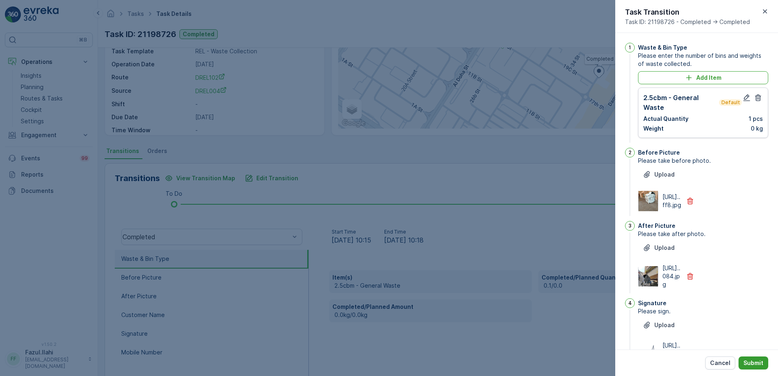
click at [756, 367] on button "Submit" at bounding box center [753, 362] width 30 height 13
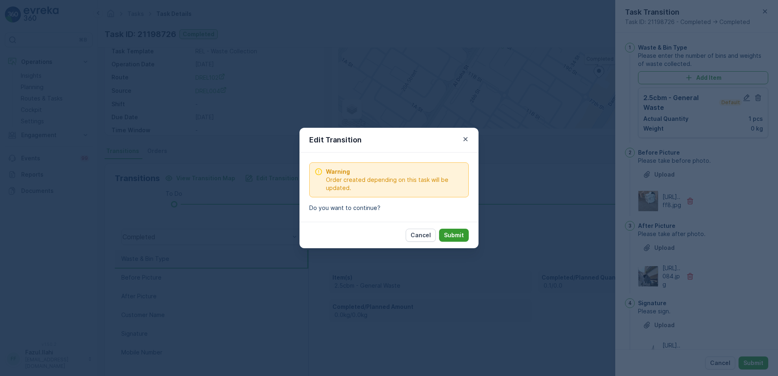
click at [464, 234] on button "Submit" at bounding box center [454, 235] width 30 height 13
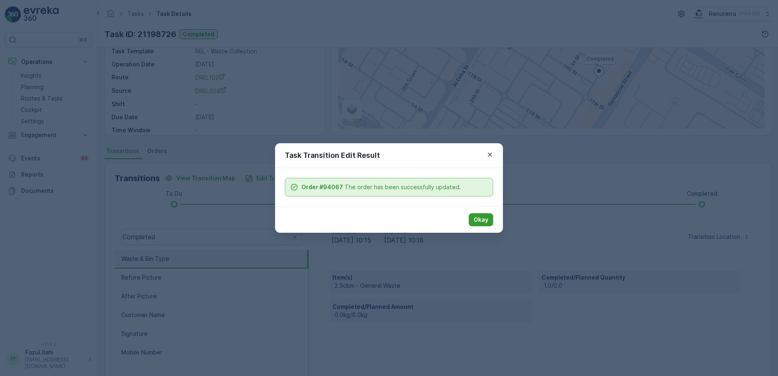
click at [480, 218] on p "Okay" at bounding box center [480, 220] width 15 height 8
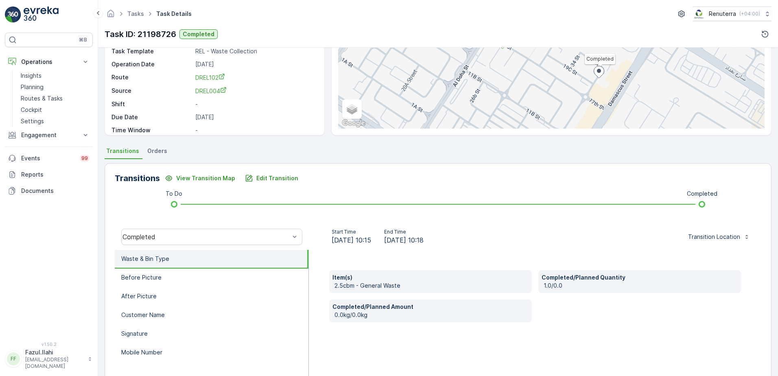
click at [427, 353] on div "Item(s) 2.5cbm - General Waste Completed/Planned Quantity 1.0/0.0 Completed/Pla…" at bounding box center [535, 331] width 452 height 163
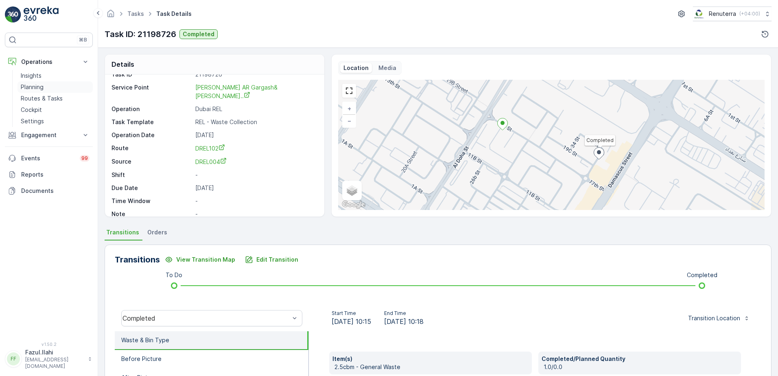
click at [42, 87] on p "Planning" at bounding box center [32, 87] width 23 height 8
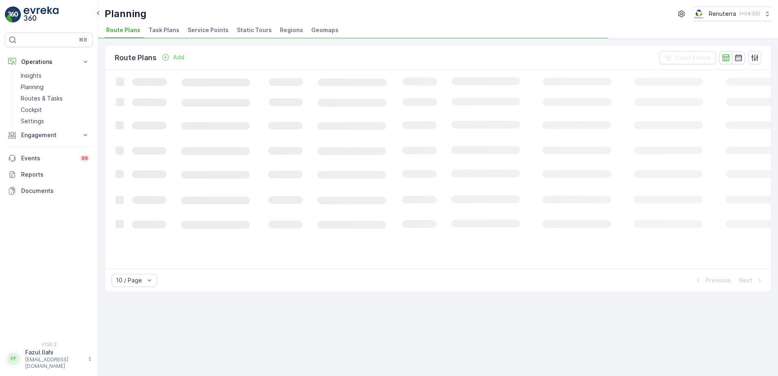
click at [213, 32] on span "Service Points" at bounding box center [207, 30] width 41 height 8
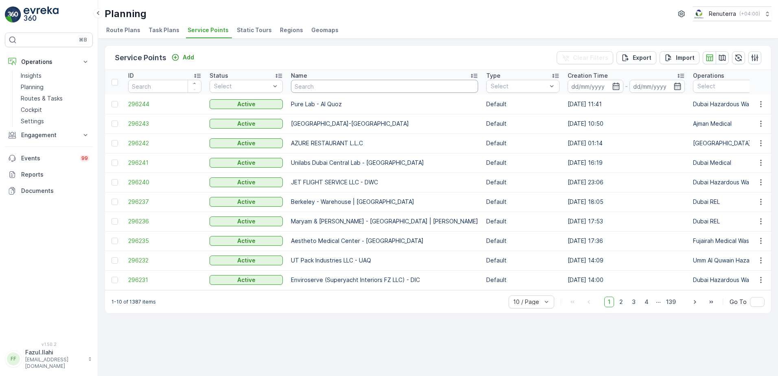
click at [384, 84] on input "text" at bounding box center [384, 86] width 187 height 13
type input "Mur"
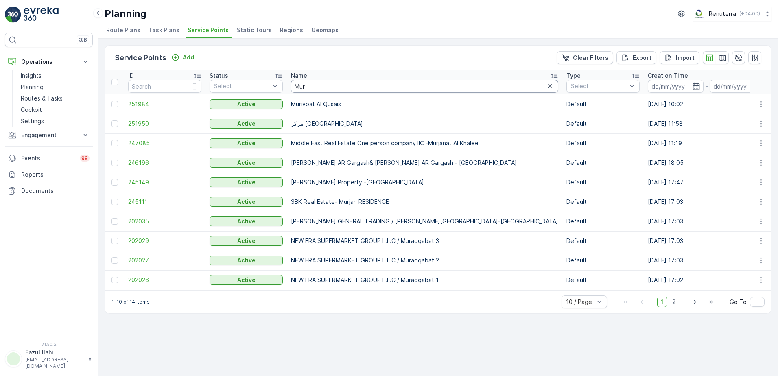
click at [379, 85] on input "Mur" at bounding box center [424, 86] width 267 height 13
type input "Mu"
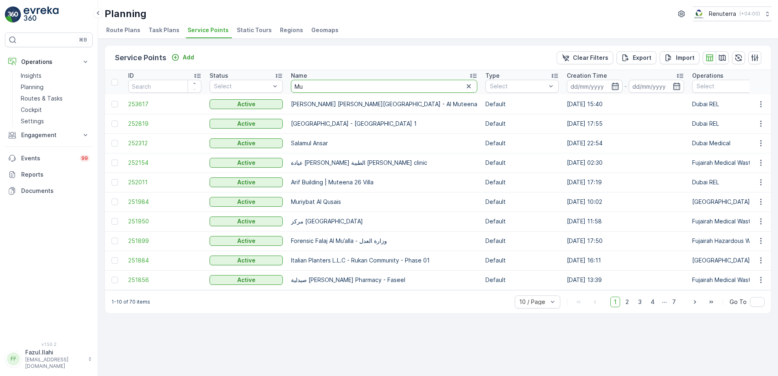
click at [379, 85] on input "Mu" at bounding box center [384, 86] width 186 height 13
type input "Mushra"
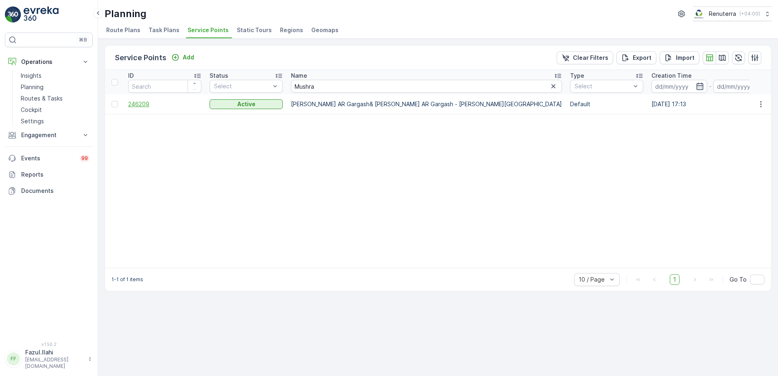
click at [135, 106] on span "246209" at bounding box center [164, 104] width 73 height 8
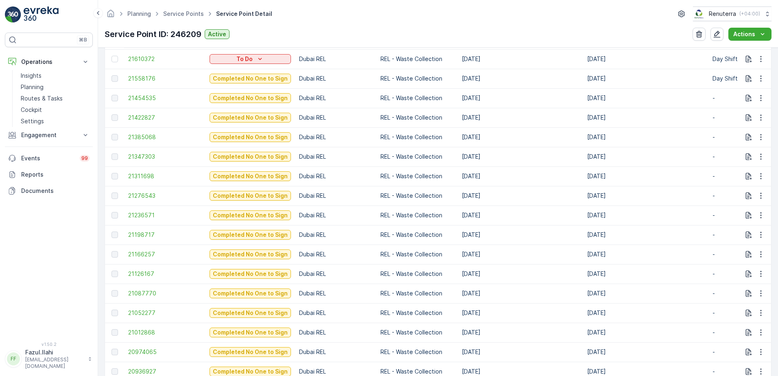
scroll to position [325, 0]
click at [146, 253] on span "21126167" at bounding box center [164, 255] width 73 height 8
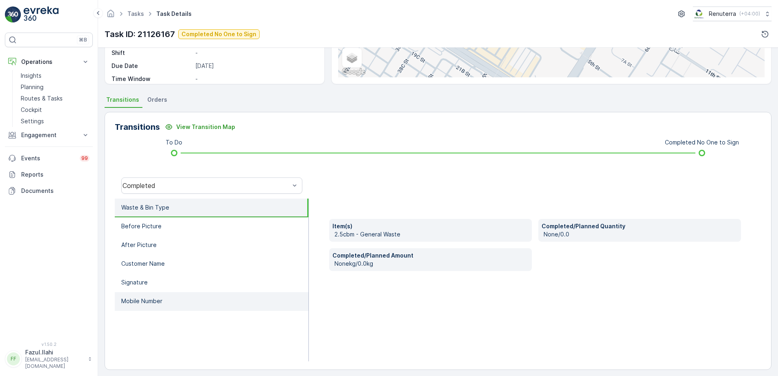
scroll to position [137, 0]
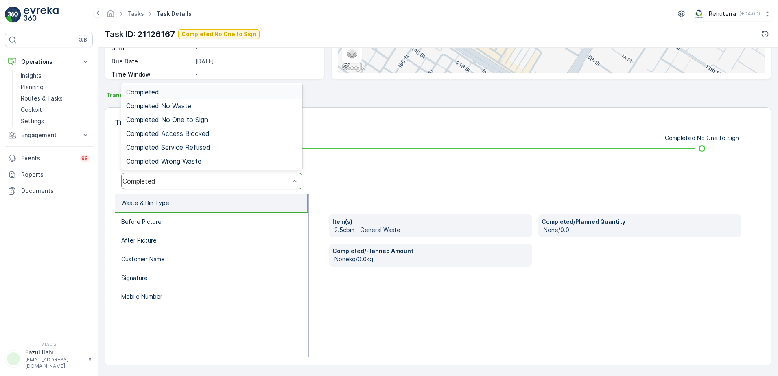
drag, startPoint x: 261, startPoint y: 179, endPoint x: 263, endPoint y: 188, distance: 9.7
click at [213, 119] on div "Completed No One to Sign" at bounding box center [211, 119] width 171 height 7
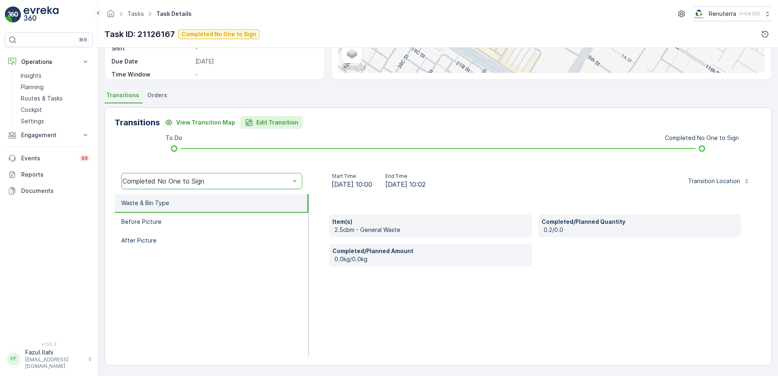
click at [263, 124] on p "Edit Transition" at bounding box center [277, 122] width 42 height 8
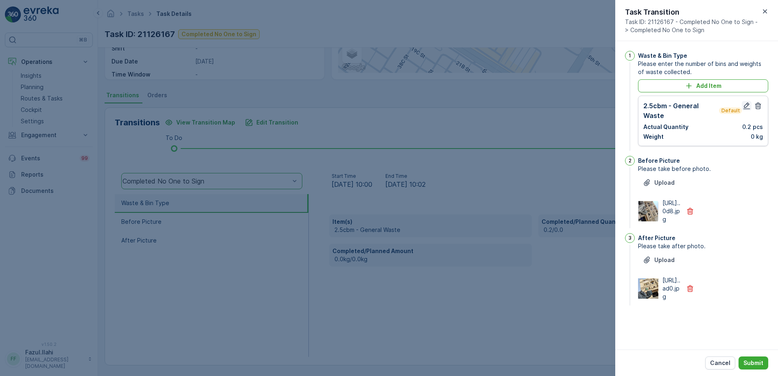
click at [749, 107] on icon "button" at bounding box center [746, 106] width 8 height 8
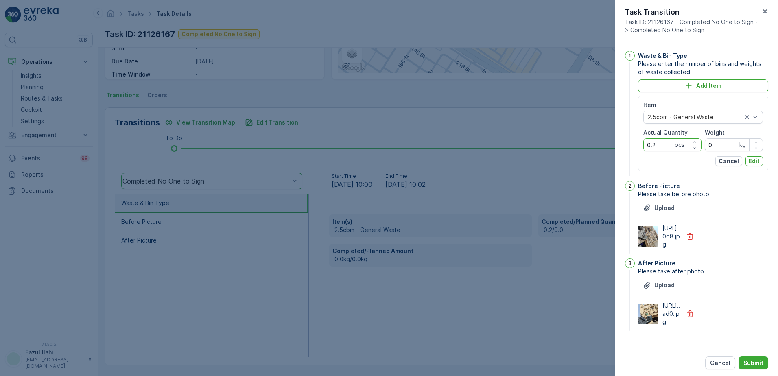
click at [662, 144] on Quantity "0.2" at bounding box center [672, 144] width 58 height 13
type Quantity "2"
click at [748, 163] on p "Edit" at bounding box center [753, 161] width 11 height 8
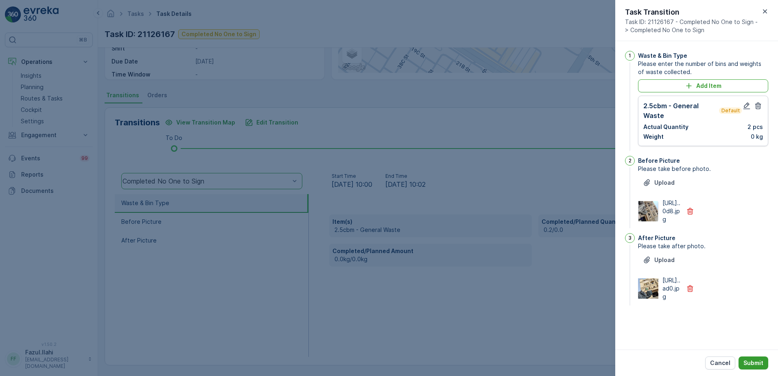
click at [752, 366] on p "Submit" at bounding box center [753, 363] width 20 height 8
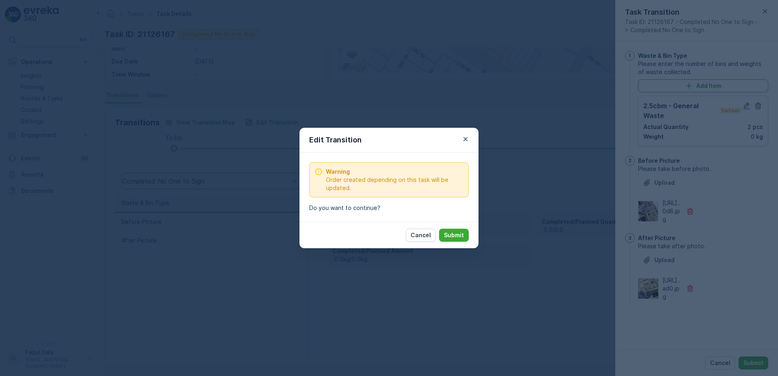
click at [453, 237] on p "Submit" at bounding box center [454, 235] width 20 height 8
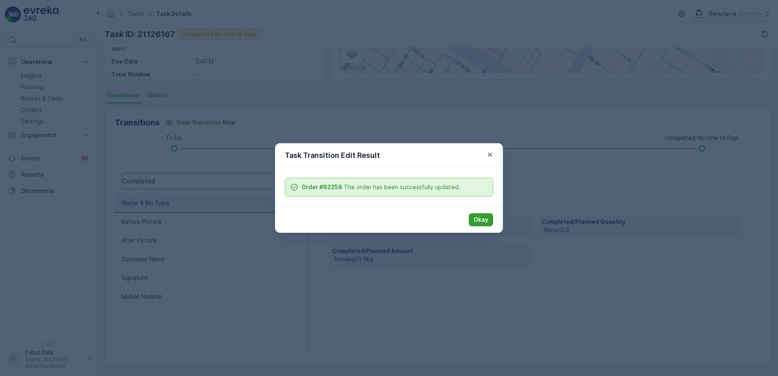
click at [471, 219] on button "Okay" at bounding box center [480, 219] width 24 height 13
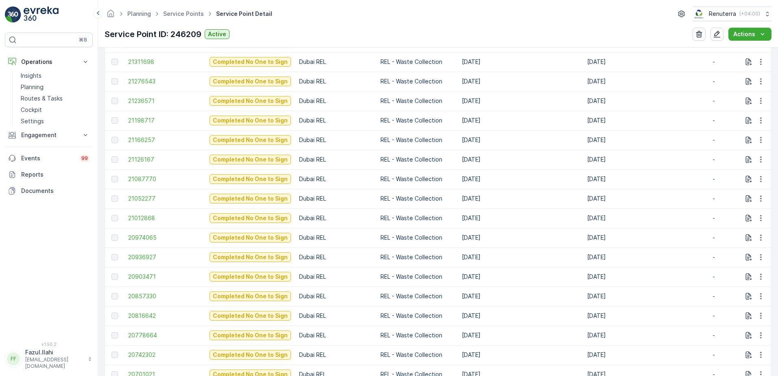
scroll to position [407, 0]
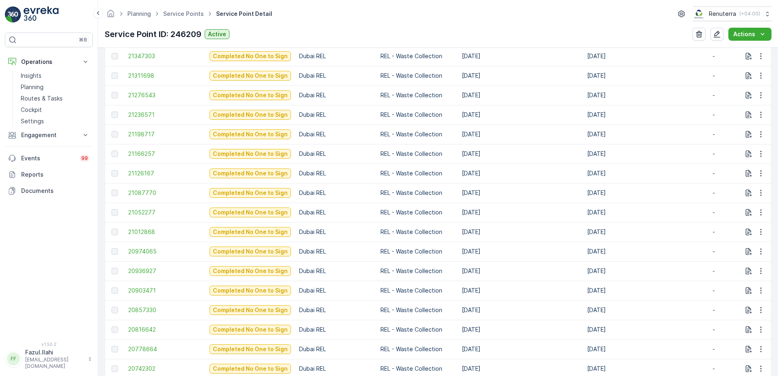
click at [147, 148] on td "21166257" at bounding box center [164, 154] width 81 height 20
click at [147, 150] on span "21166257" at bounding box center [164, 154] width 73 height 8
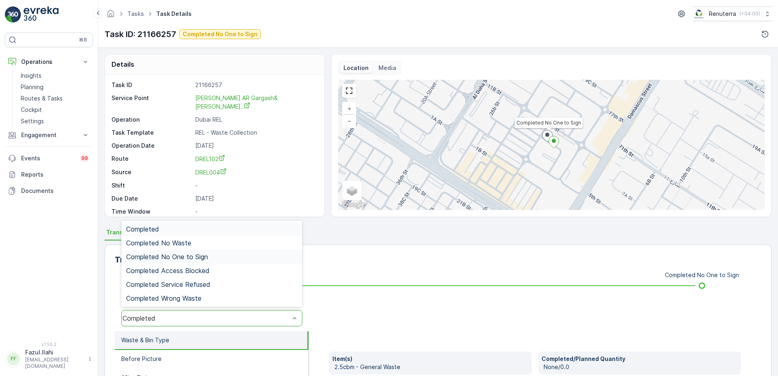
click at [195, 257] on span "Completed No One to Sign" at bounding box center [167, 256] width 82 height 7
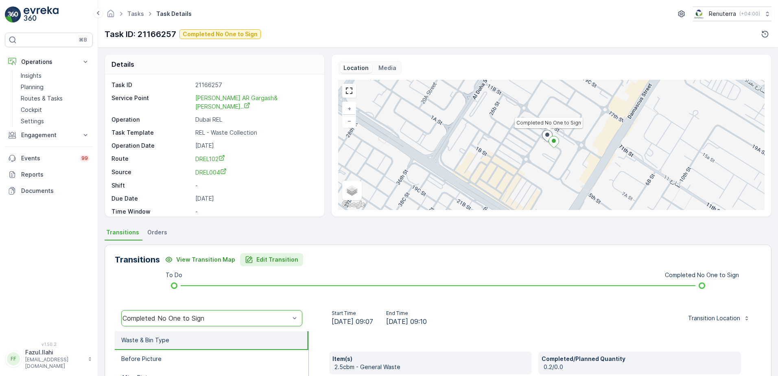
click at [274, 264] on button "Edit Transition" at bounding box center [271, 259] width 63 height 13
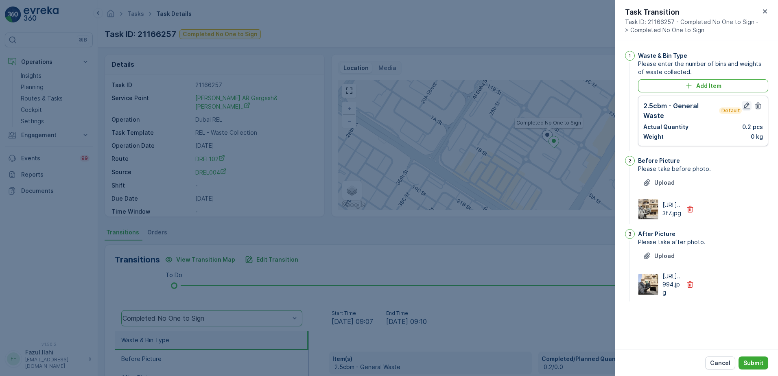
click at [748, 106] on icon "button" at bounding box center [746, 106] width 8 height 8
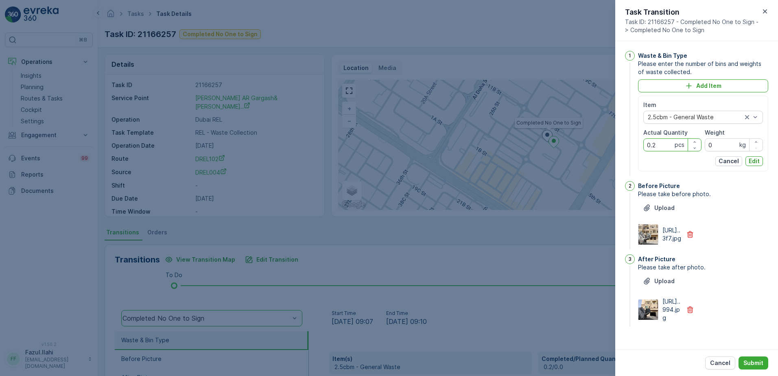
click at [667, 147] on Quantity "0.2" at bounding box center [672, 144] width 58 height 13
type Quantity "2"
click at [758, 160] on button "Edit" at bounding box center [753, 161] width 17 height 10
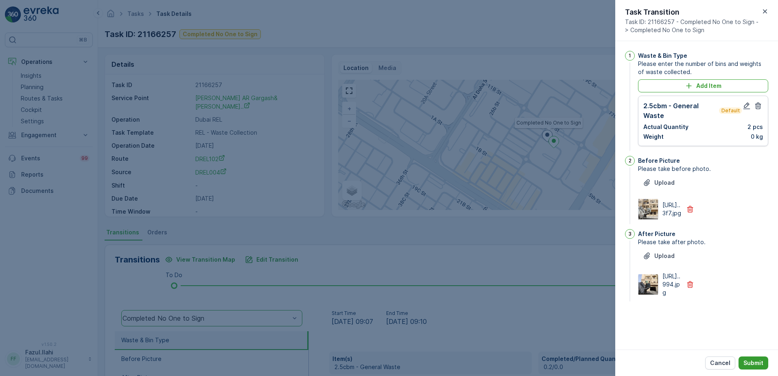
click at [753, 362] on p "Submit" at bounding box center [753, 363] width 20 height 8
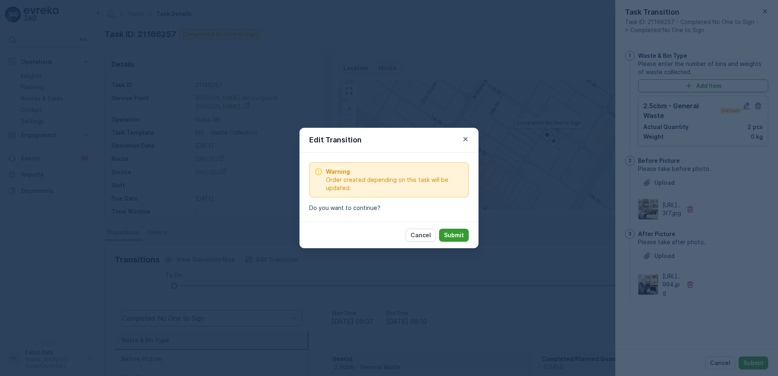
click at [448, 233] on p "Submit" at bounding box center [454, 235] width 20 height 8
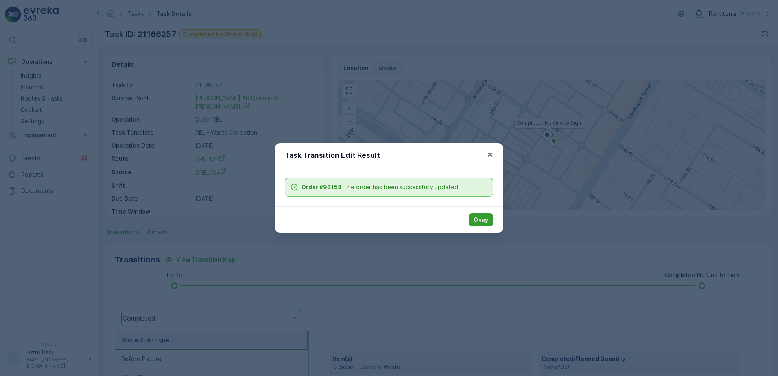
click at [479, 220] on p "Okay" at bounding box center [480, 220] width 15 height 8
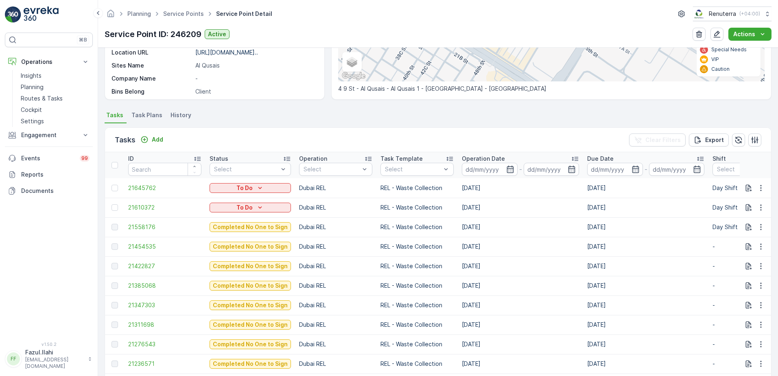
scroll to position [329, 0]
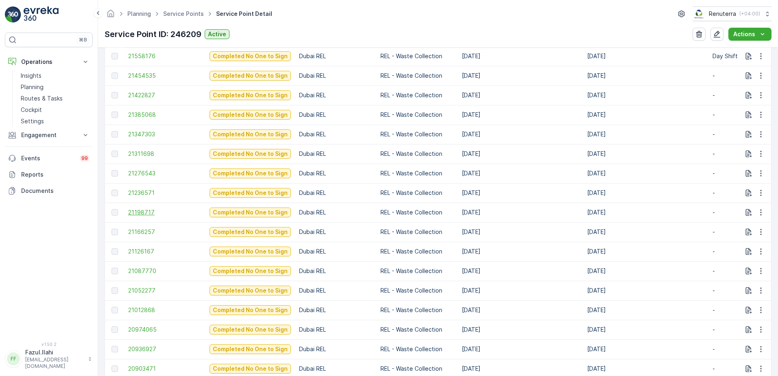
click at [144, 213] on span "21198717" at bounding box center [164, 212] width 73 height 8
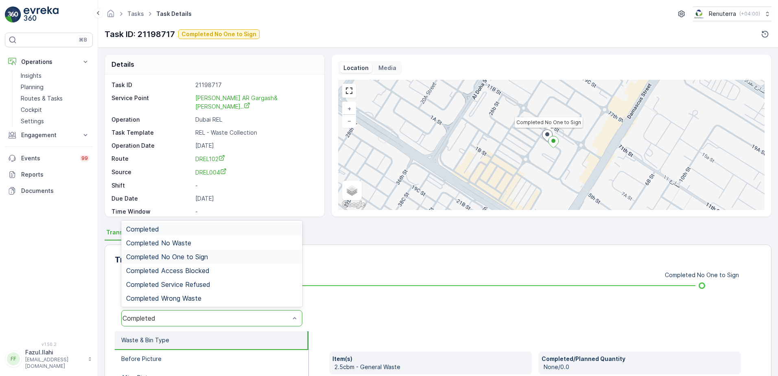
click at [179, 260] on span "Completed No One to Sign" at bounding box center [167, 256] width 82 height 7
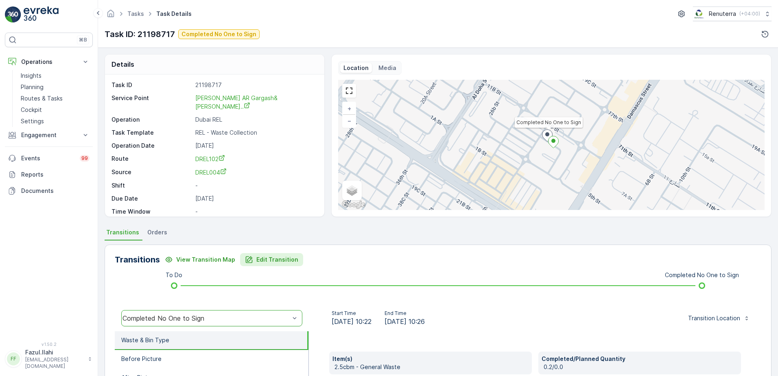
click at [285, 261] on p "Edit Transition" at bounding box center [277, 259] width 42 height 8
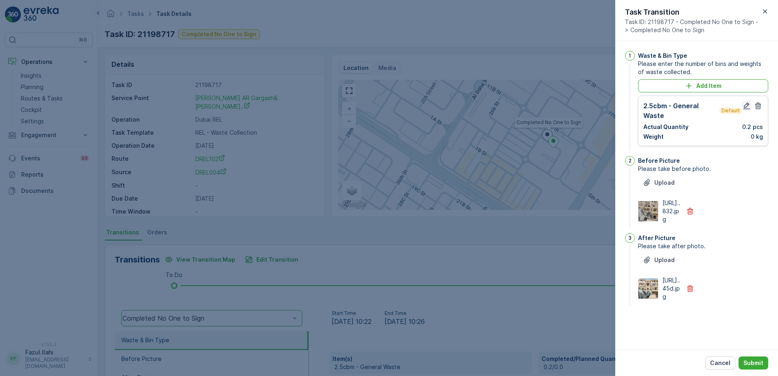
click at [747, 106] on icon "button" at bounding box center [746, 105] width 7 height 7
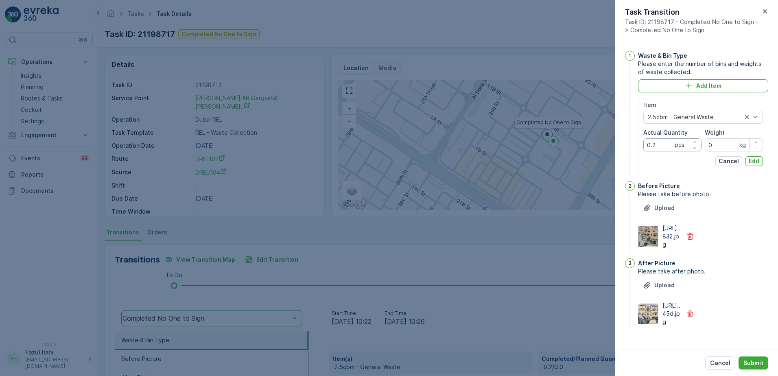
click at [660, 150] on Quantity "0.2" at bounding box center [672, 144] width 58 height 13
type Quantity "2"
click at [755, 164] on p "Edit" at bounding box center [753, 161] width 11 height 8
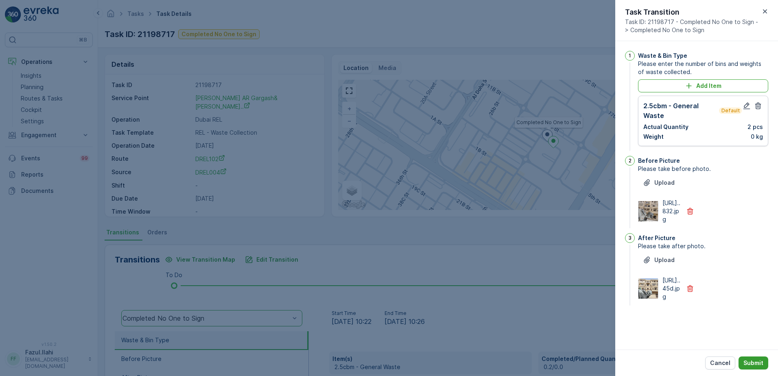
click at [756, 365] on p "Submit" at bounding box center [753, 363] width 20 height 8
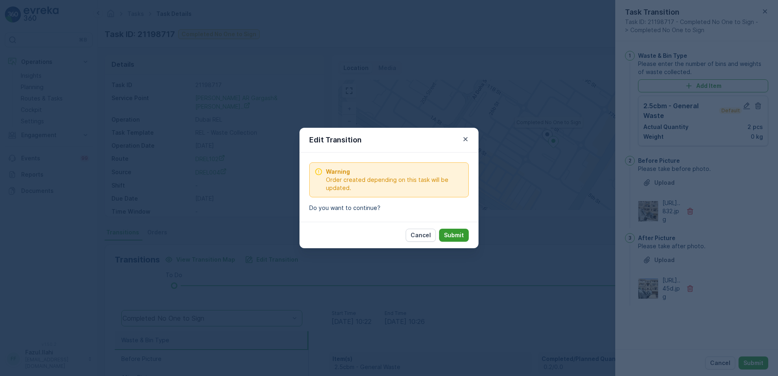
click at [455, 235] on p "Submit" at bounding box center [454, 235] width 20 height 8
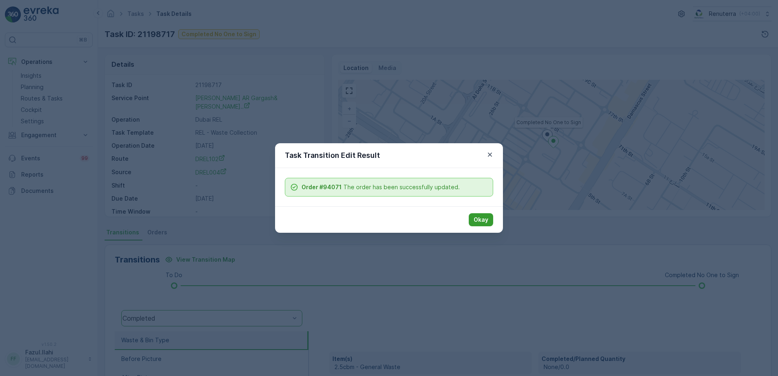
click at [477, 219] on p "Okay" at bounding box center [480, 220] width 15 height 8
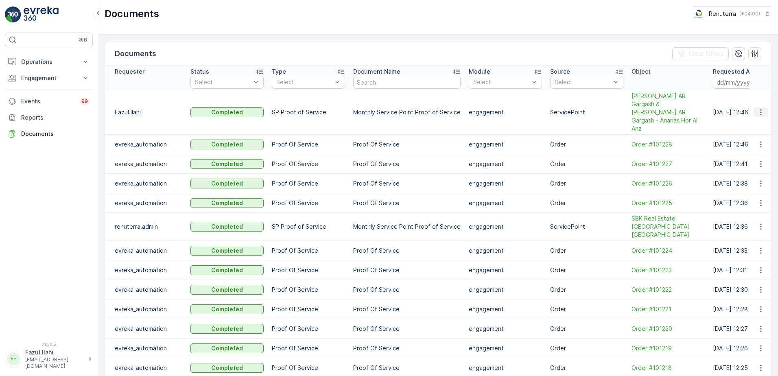
click at [758, 108] on icon "button" at bounding box center [760, 112] width 8 height 8
click at [751, 119] on span "See Details" at bounding box center [758, 116] width 31 height 8
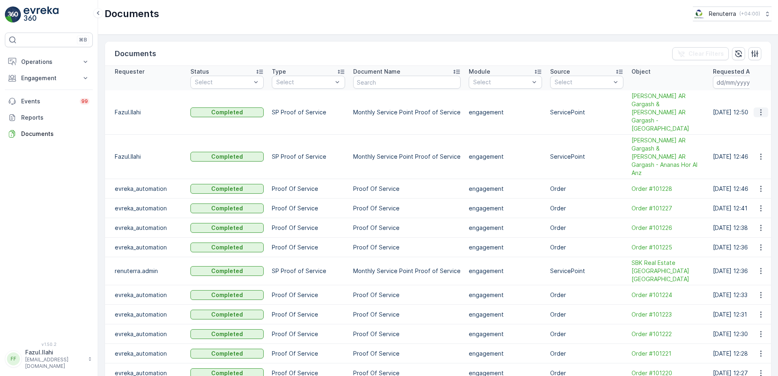
click at [764, 107] on button "button" at bounding box center [760, 112] width 15 height 10
click at [755, 119] on span "See Details" at bounding box center [758, 116] width 31 height 8
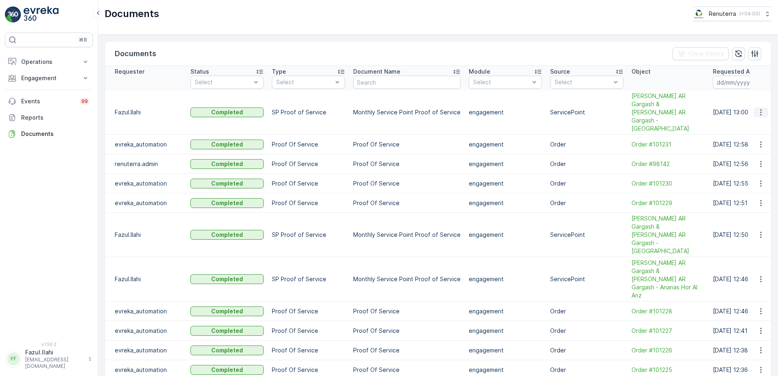
click at [758, 108] on icon "button" at bounding box center [760, 112] width 8 height 8
click at [749, 118] on span "See Details" at bounding box center [758, 116] width 31 height 8
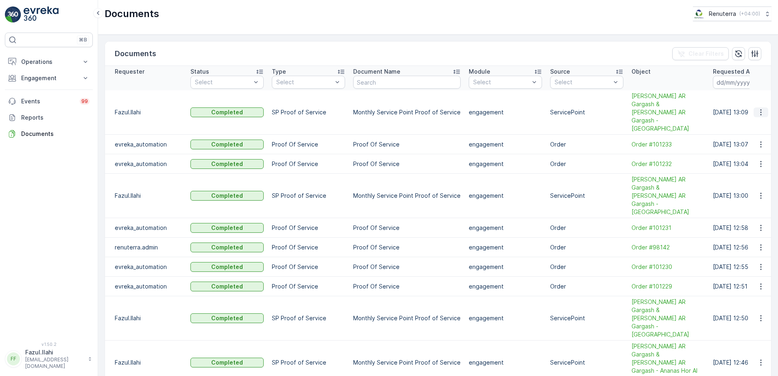
click at [758, 108] on icon "button" at bounding box center [760, 112] width 8 height 8
click at [756, 116] on span "See Details" at bounding box center [758, 116] width 31 height 8
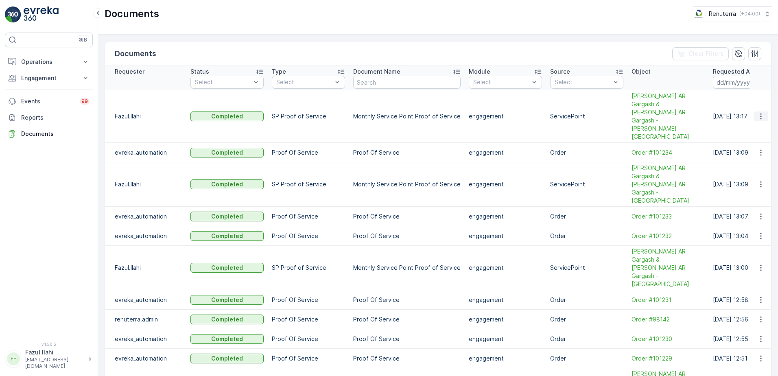
click at [760, 112] on icon "button" at bounding box center [760, 116] width 8 height 8
click at [749, 115] on span "See Details" at bounding box center [758, 116] width 31 height 8
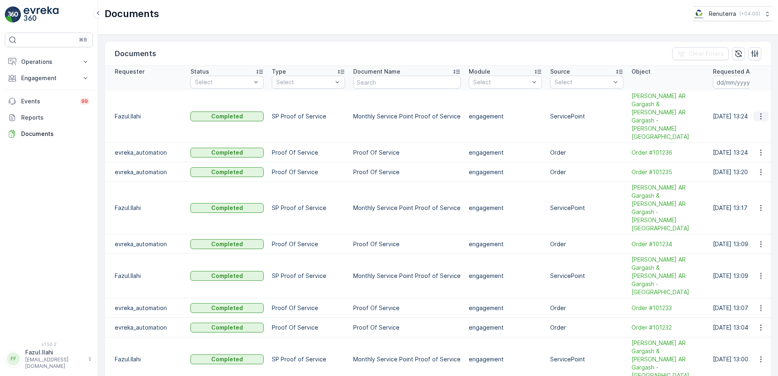
click at [760, 112] on icon "button" at bounding box center [760, 116] width 8 height 8
click at [749, 116] on span "See Details" at bounding box center [758, 116] width 31 height 8
